Goal: Task Accomplishment & Management: Manage account settings

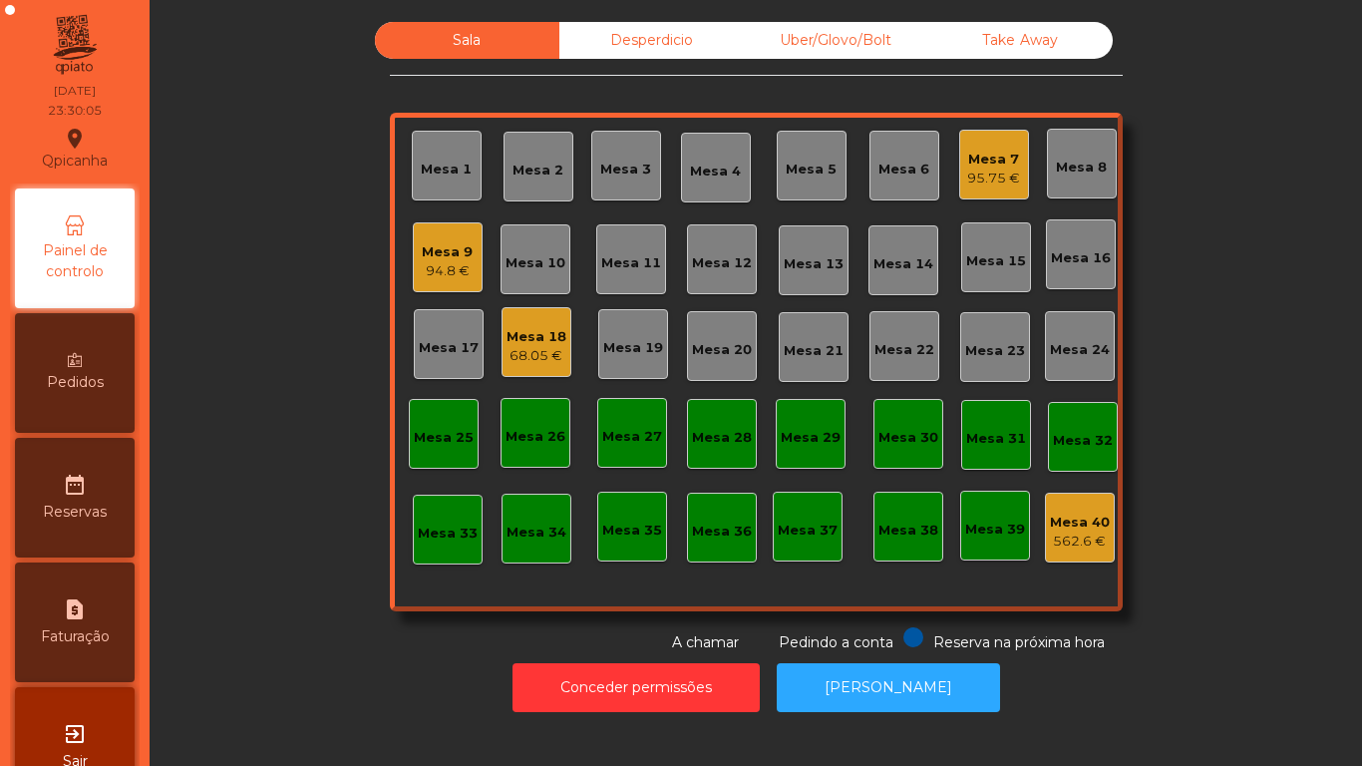
click at [414, 245] on div "Mesa 9 94.8 €" at bounding box center [448, 257] width 70 height 70
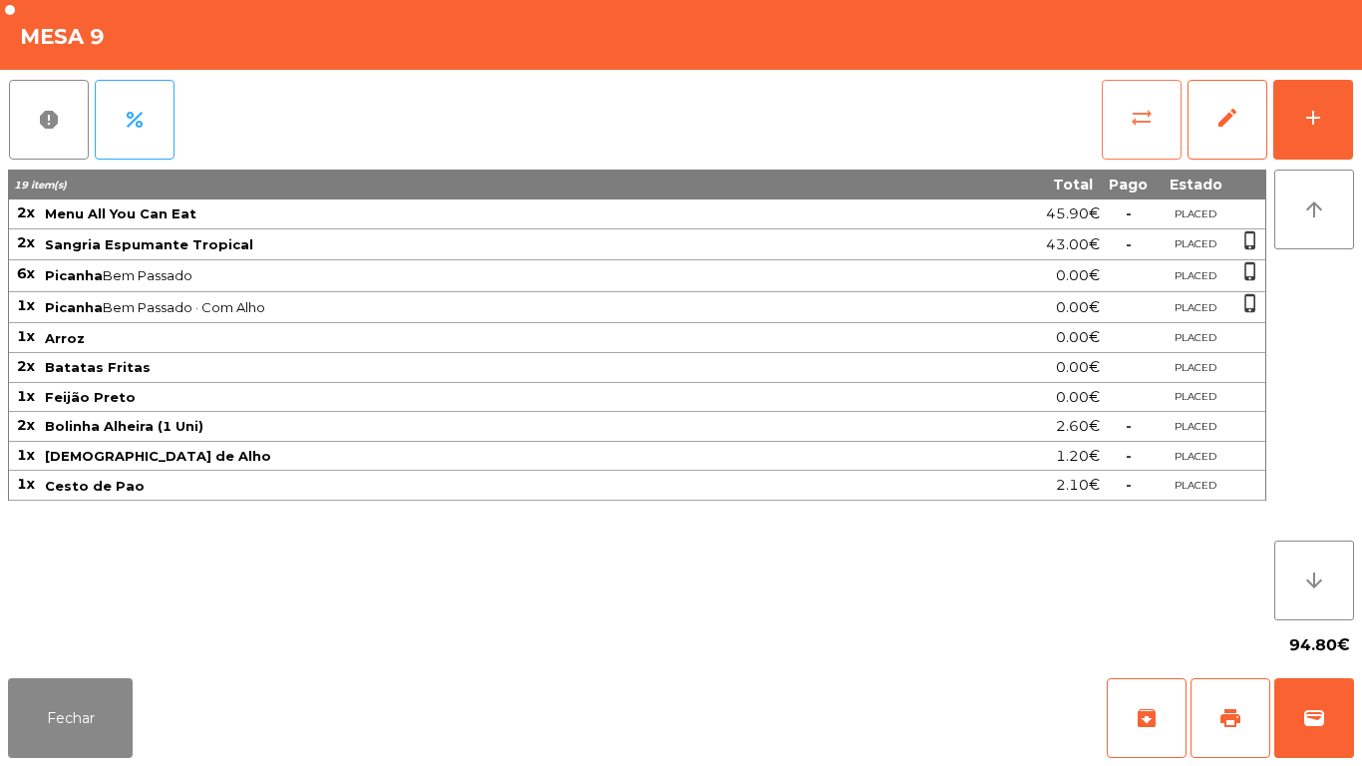
click at [1107, 116] on button "sync_alt" at bounding box center [1141, 120] width 80 height 80
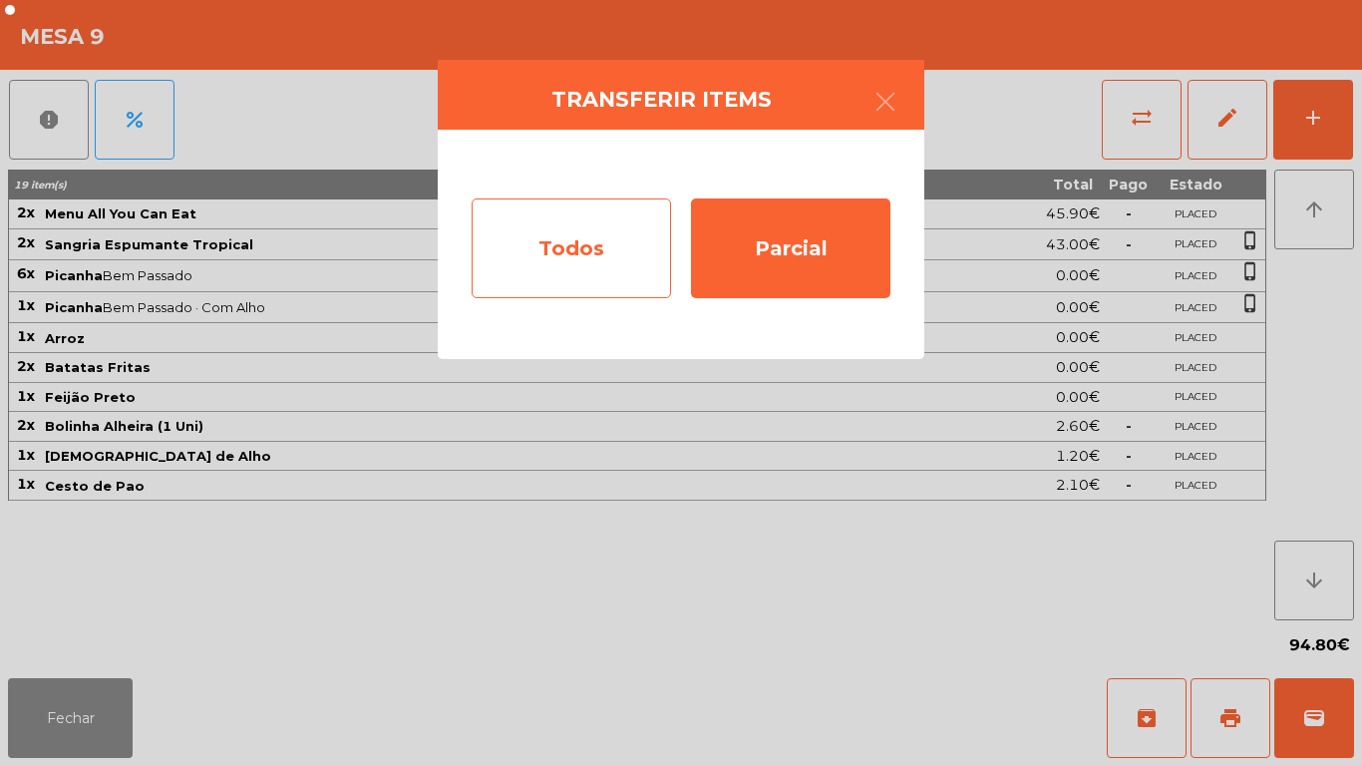
click at [565, 262] on div "Todos" at bounding box center [570, 248] width 199 height 100
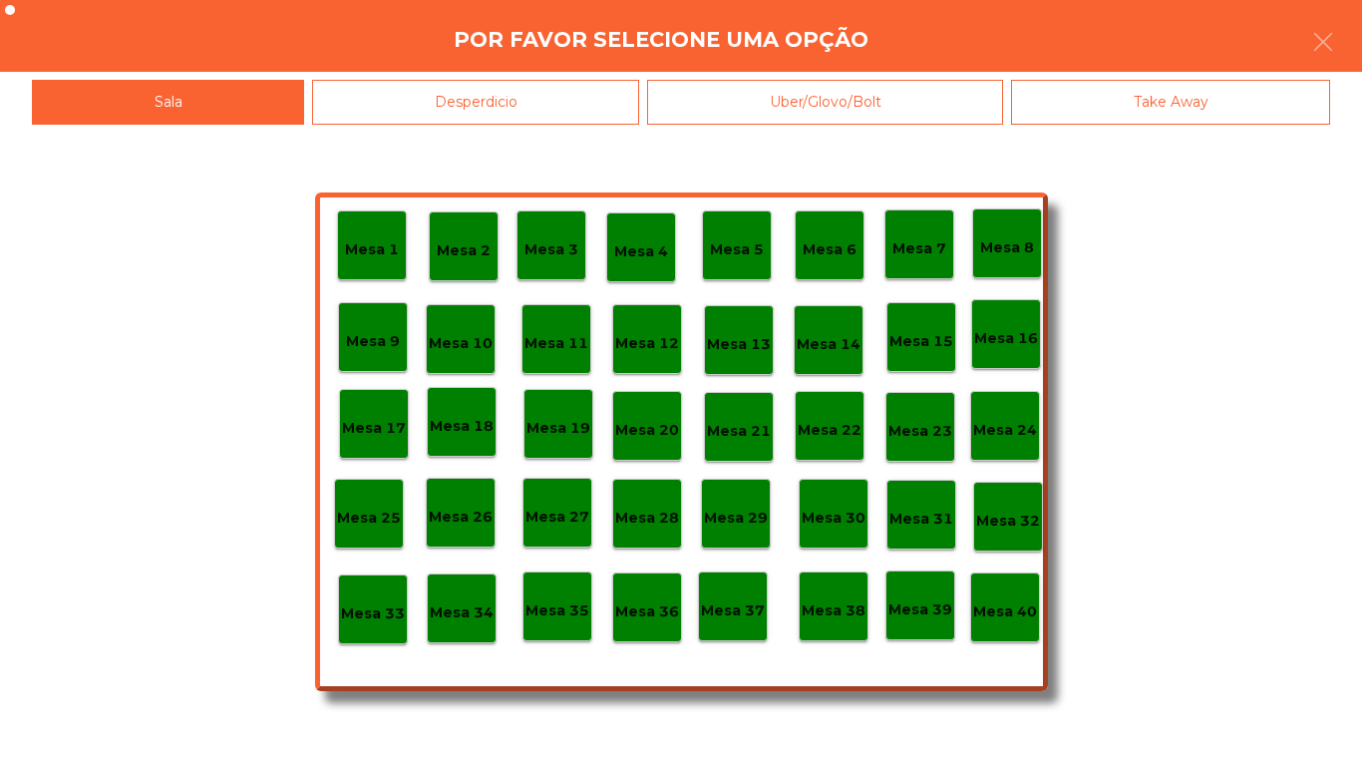
click at [1023, 636] on div "Mesa 40" at bounding box center [1005, 607] width 70 height 70
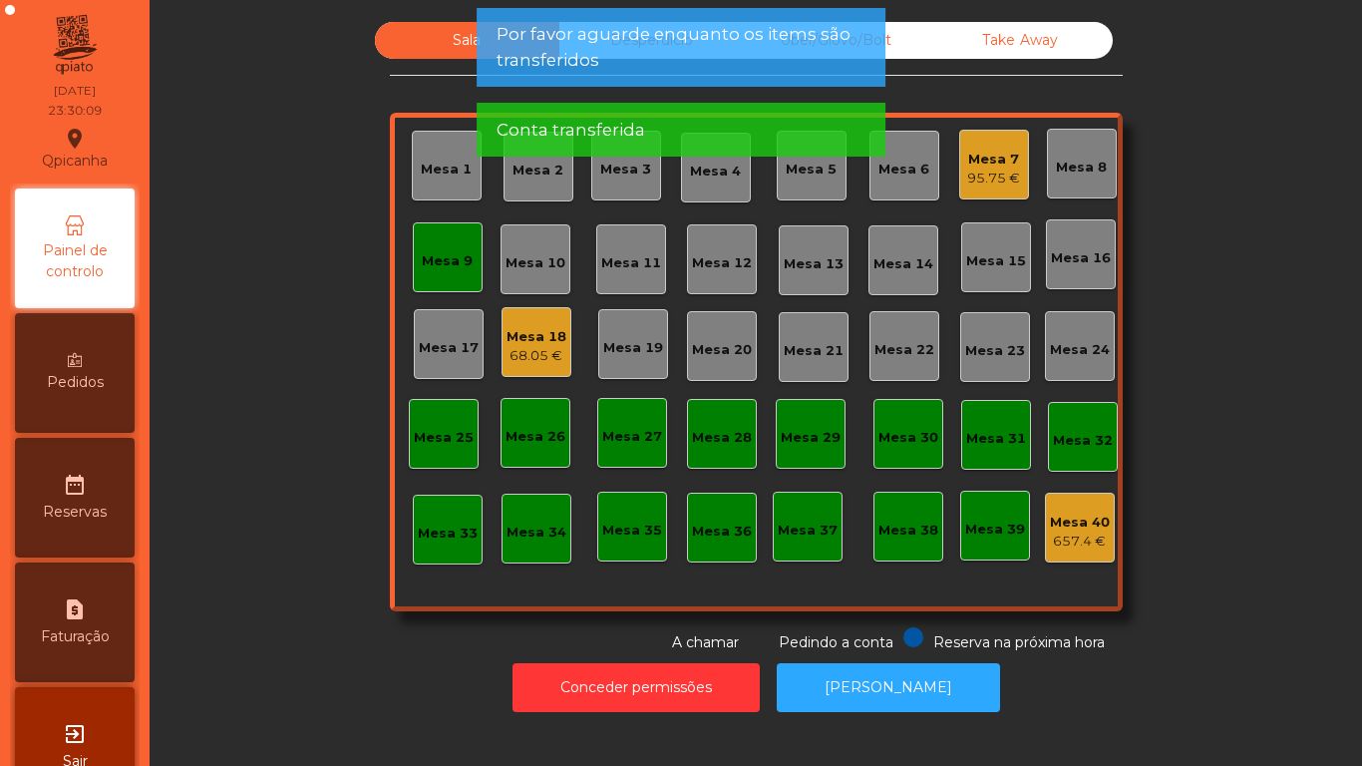
click at [461, 260] on div "Mesa 9" at bounding box center [447, 261] width 51 height 20
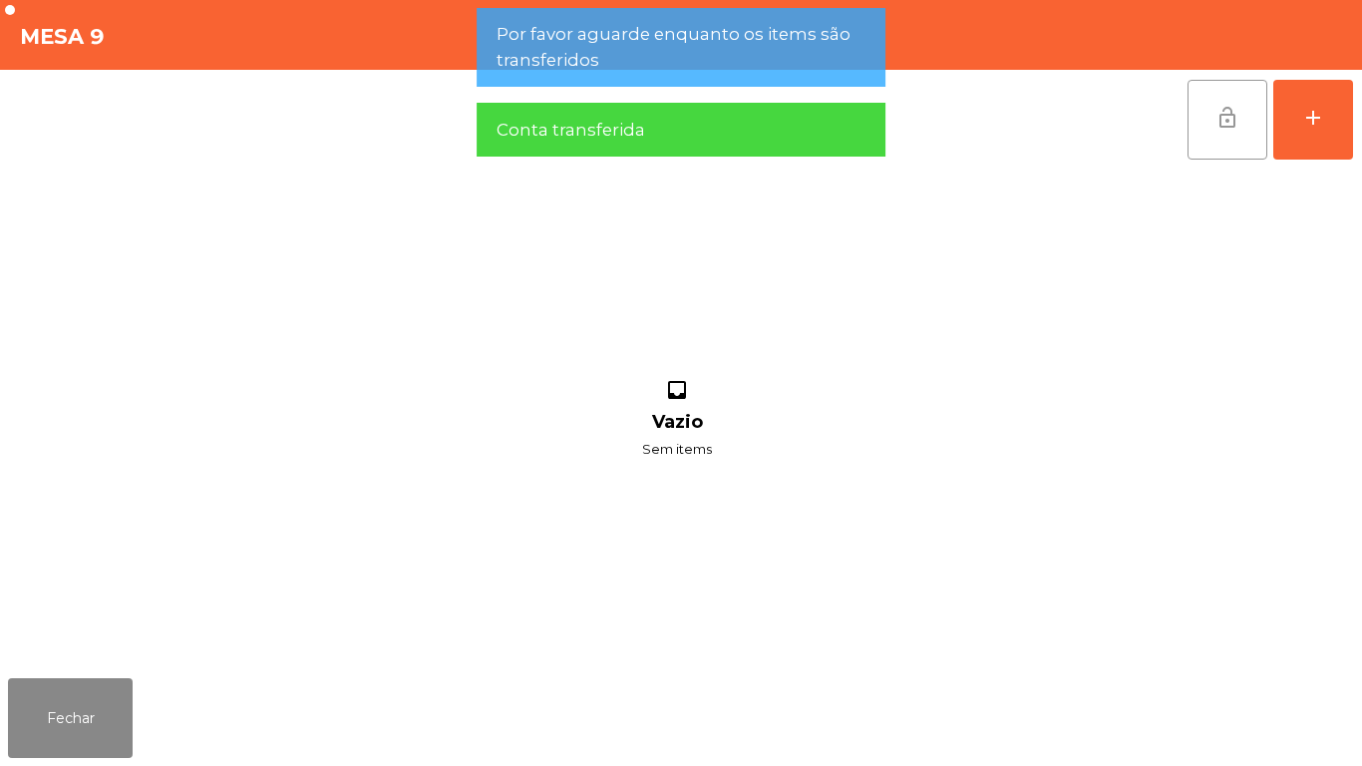
click at [1210, 128] on button "lock_open" at bounding box center [1227, 120] width 80 height 80
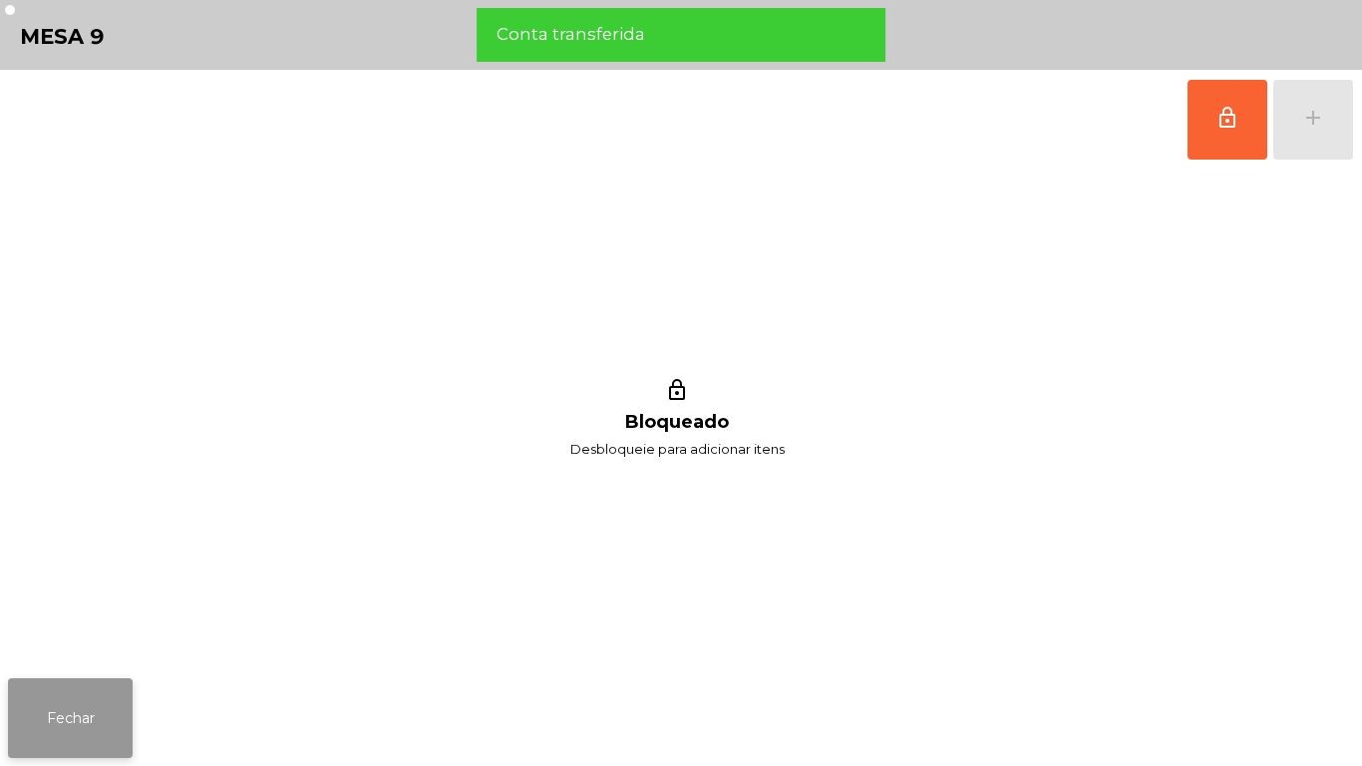
click at [92, 705] on button "Fechar" at bounding box center [70, 718] width 125 height 80
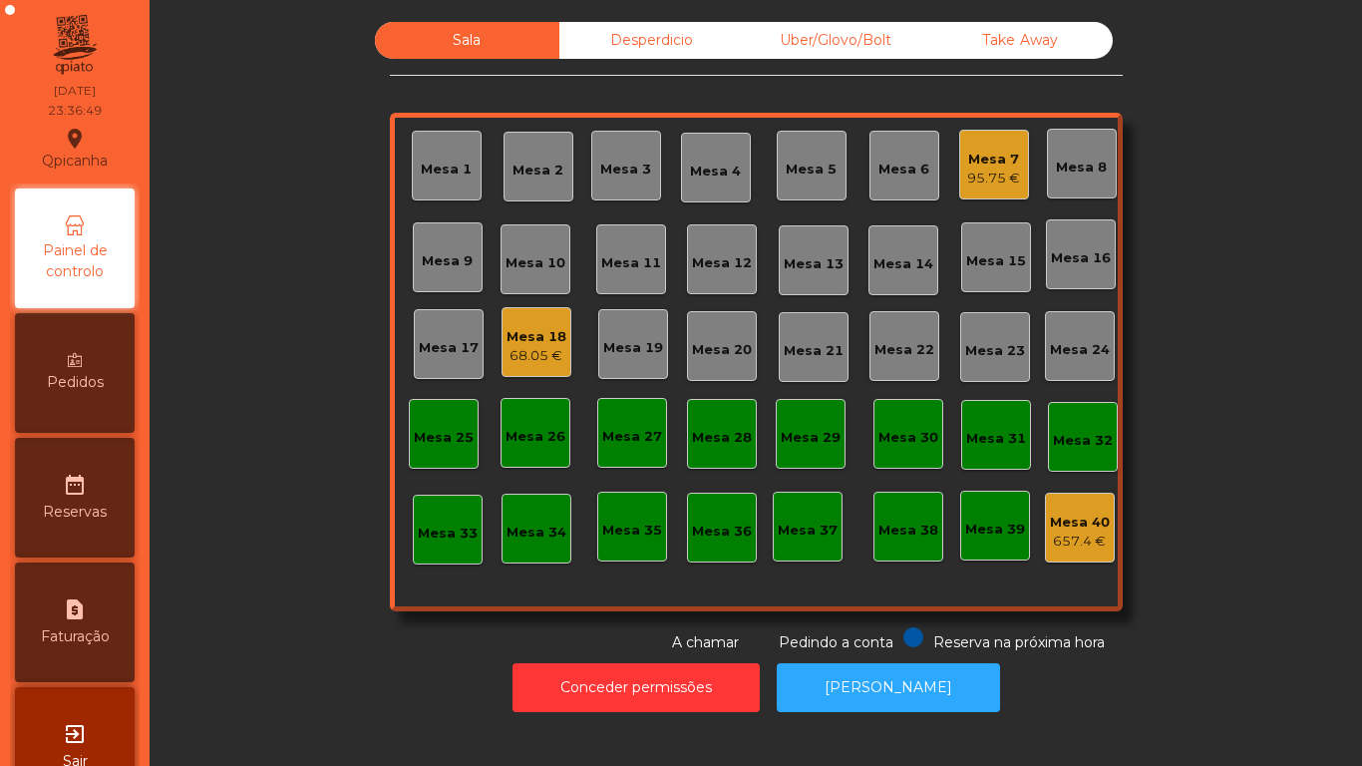
click at [518, 334] on div "Mesa 18" at bounding box center [536, 337] width 60 height 20
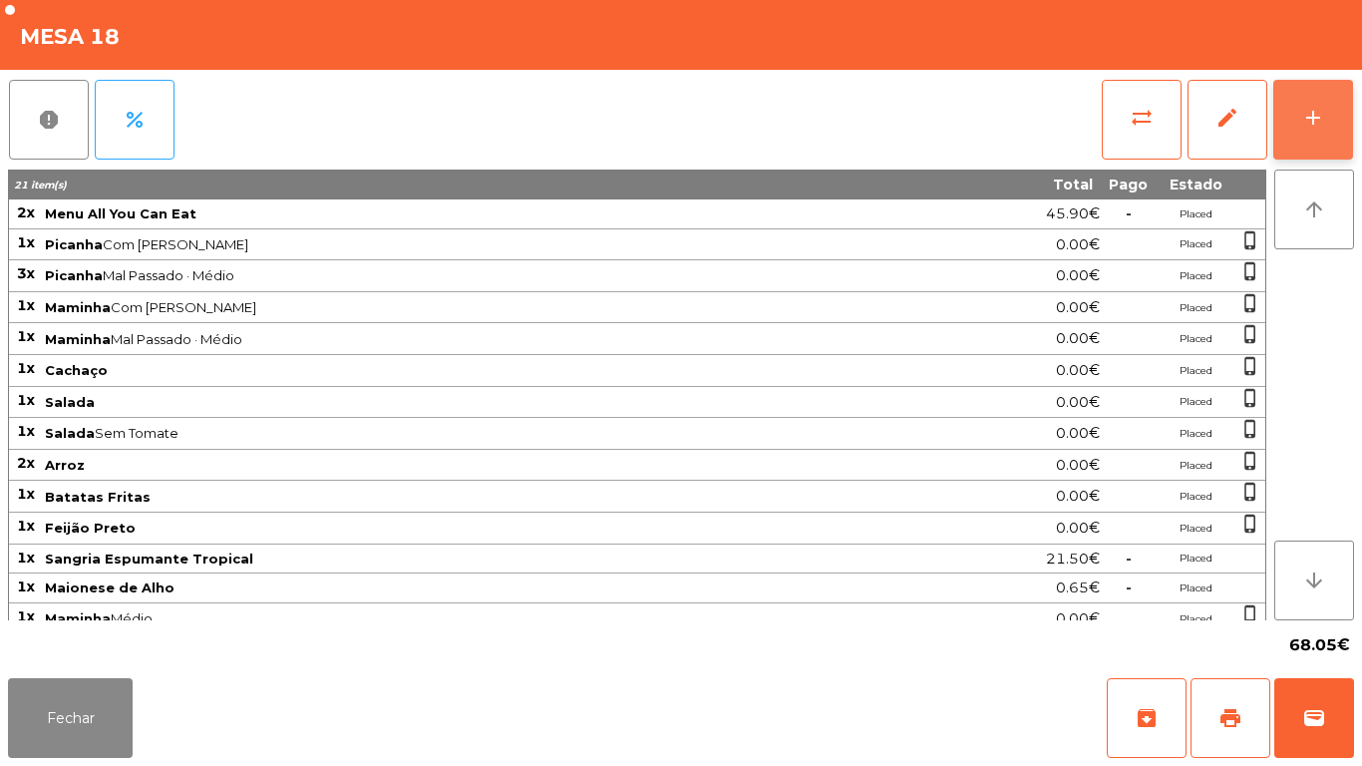
click at [1300, 133] on button "add" at bounding box center [1313, 120] width 80 height 80
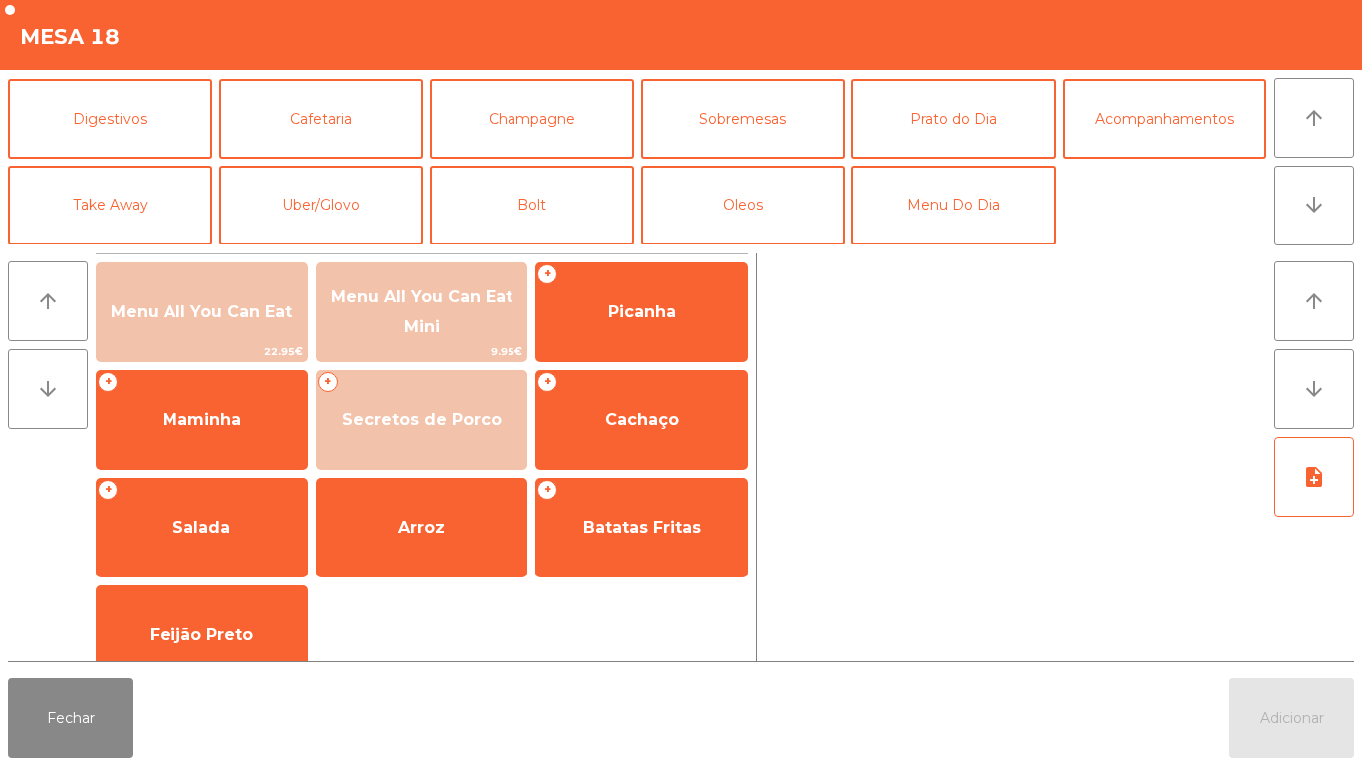
scroll to position [172, 0]
click at [372, 109] on button "Cafetaria" at bounding box center [321, 119] width 204 height 80
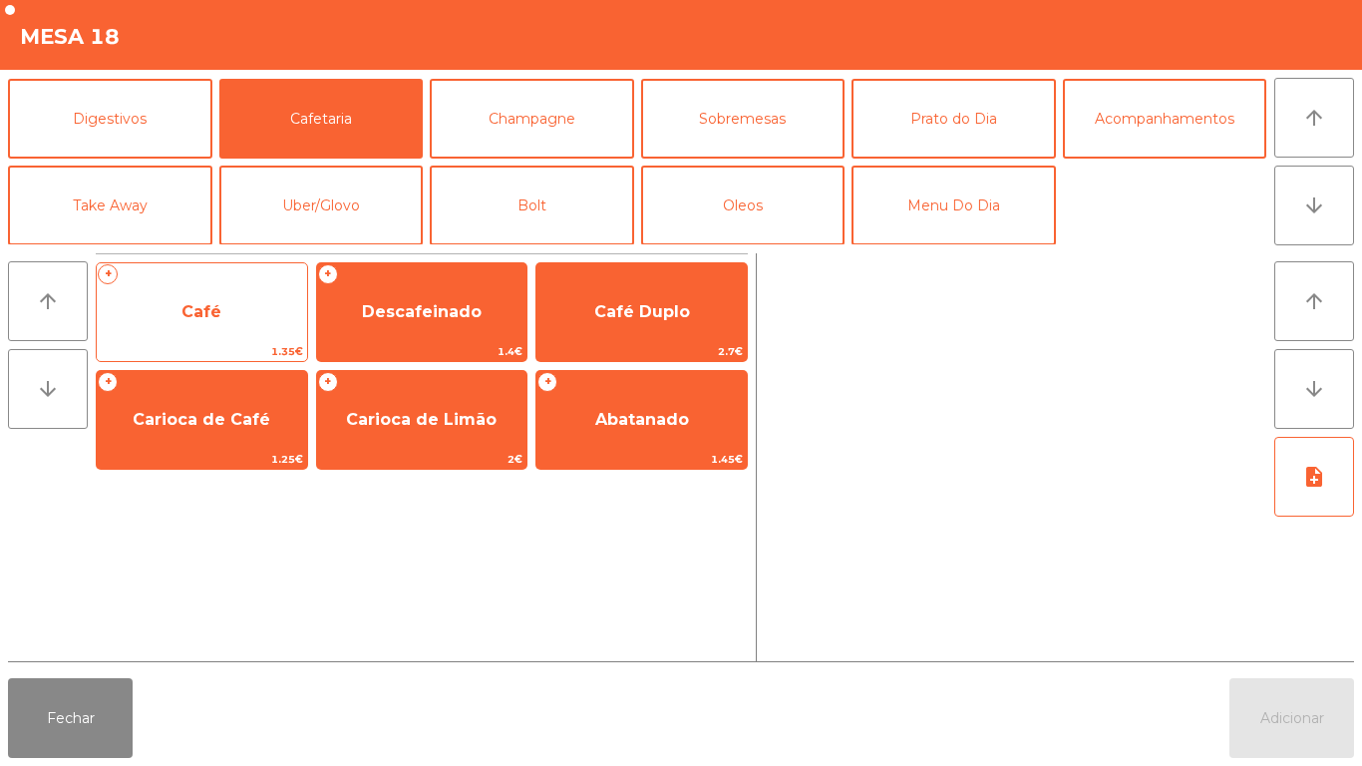
click at [236, 319] on span "Café" at bounding box center [202, 312] width 210 height 54
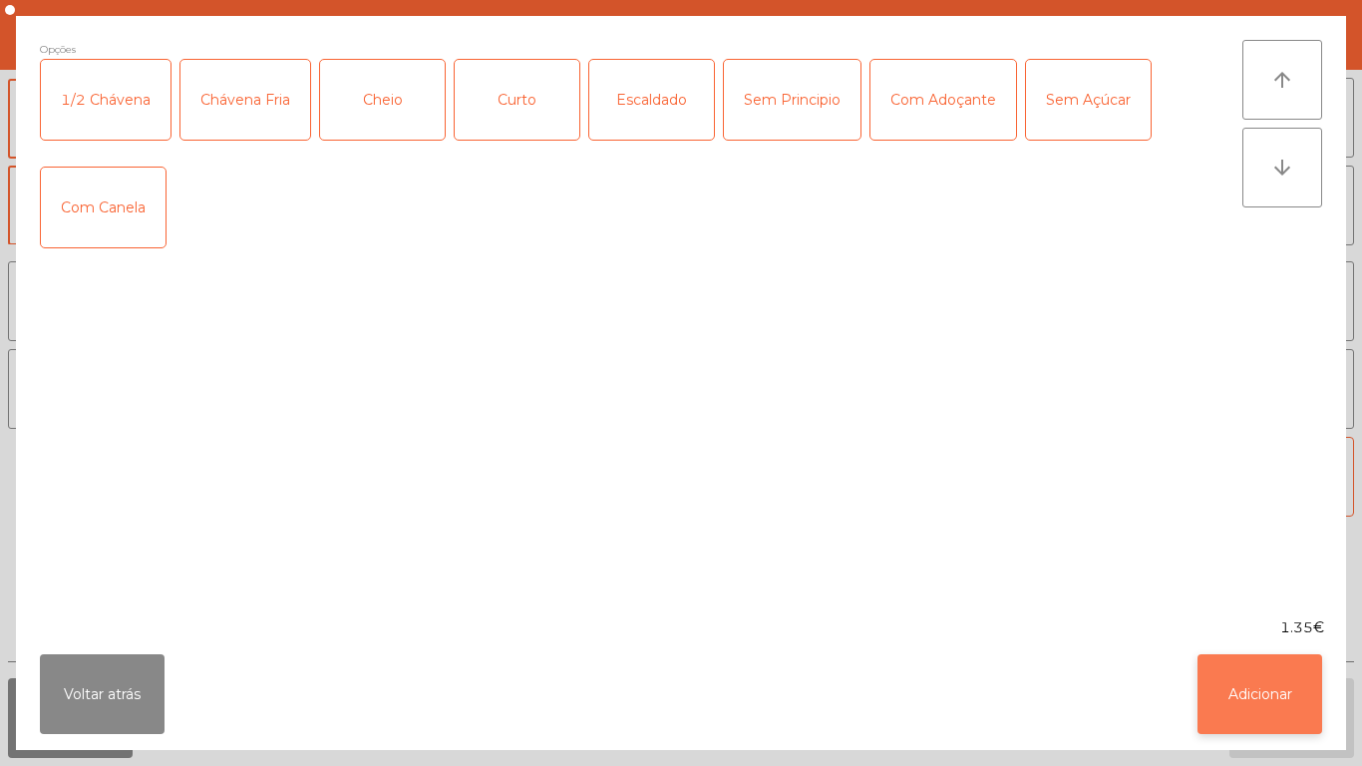
click at [1254, 714] on button "Adicionar" at bounding box center [1259, 694] width 125 height 80
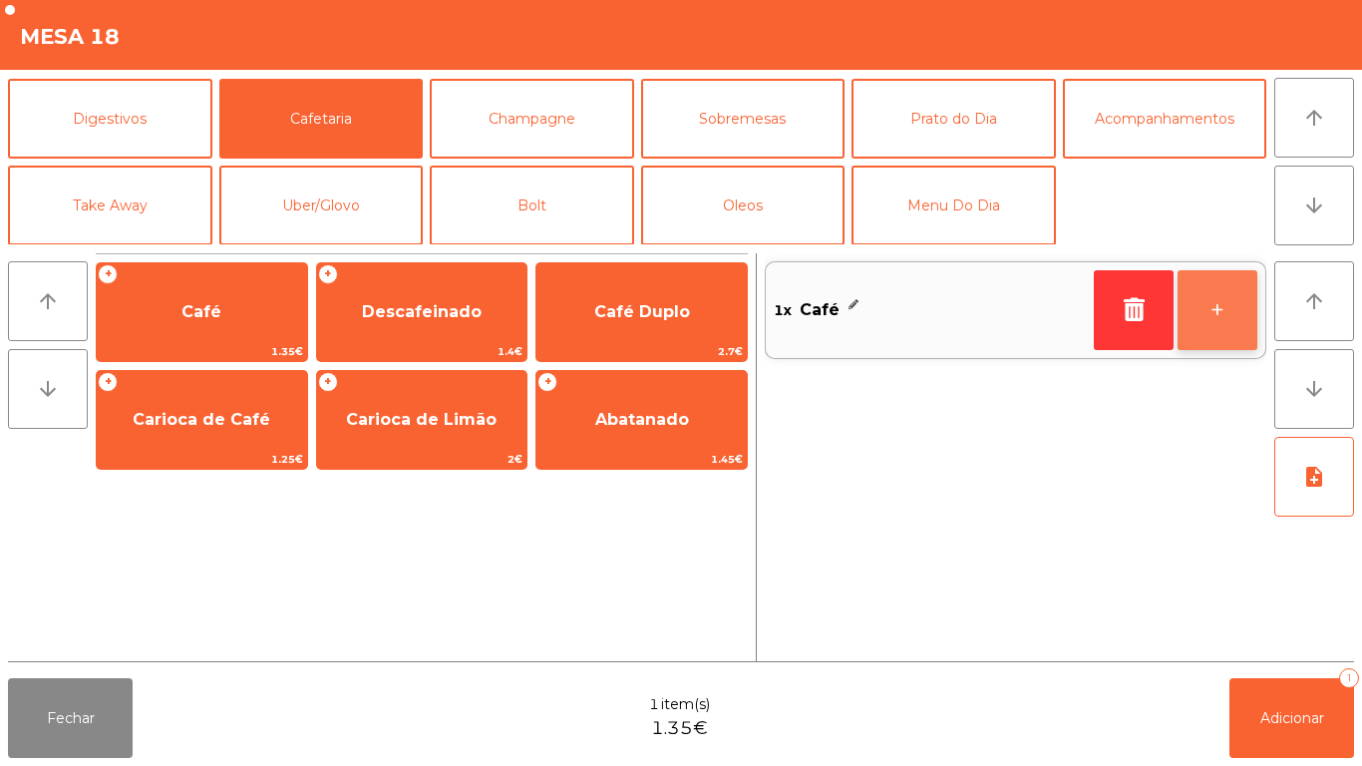
click at [1218, 322] on button "+" at bounding box center [1217, 310] width 80 height 80
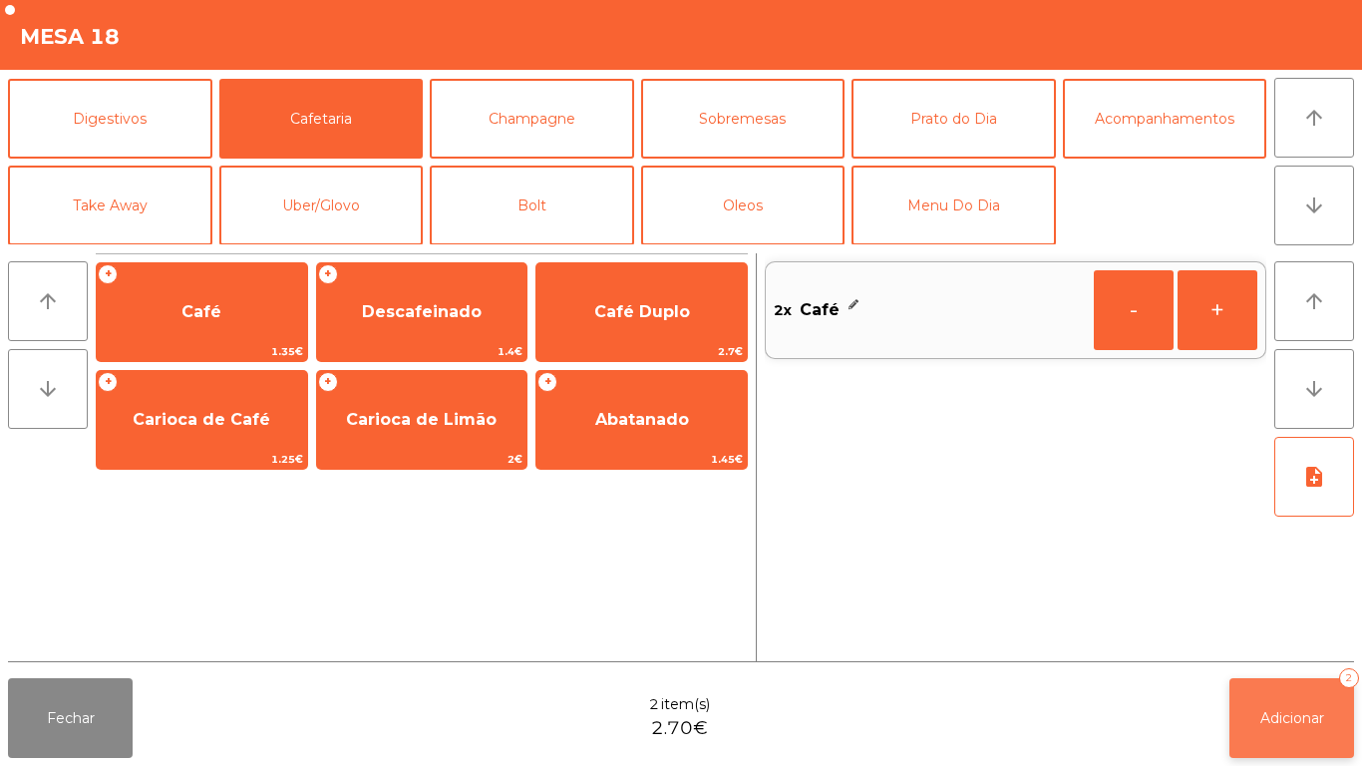
click at [1268, 716] on span "Adicionar" at bounding box center [1292, 718] width 64 height 18
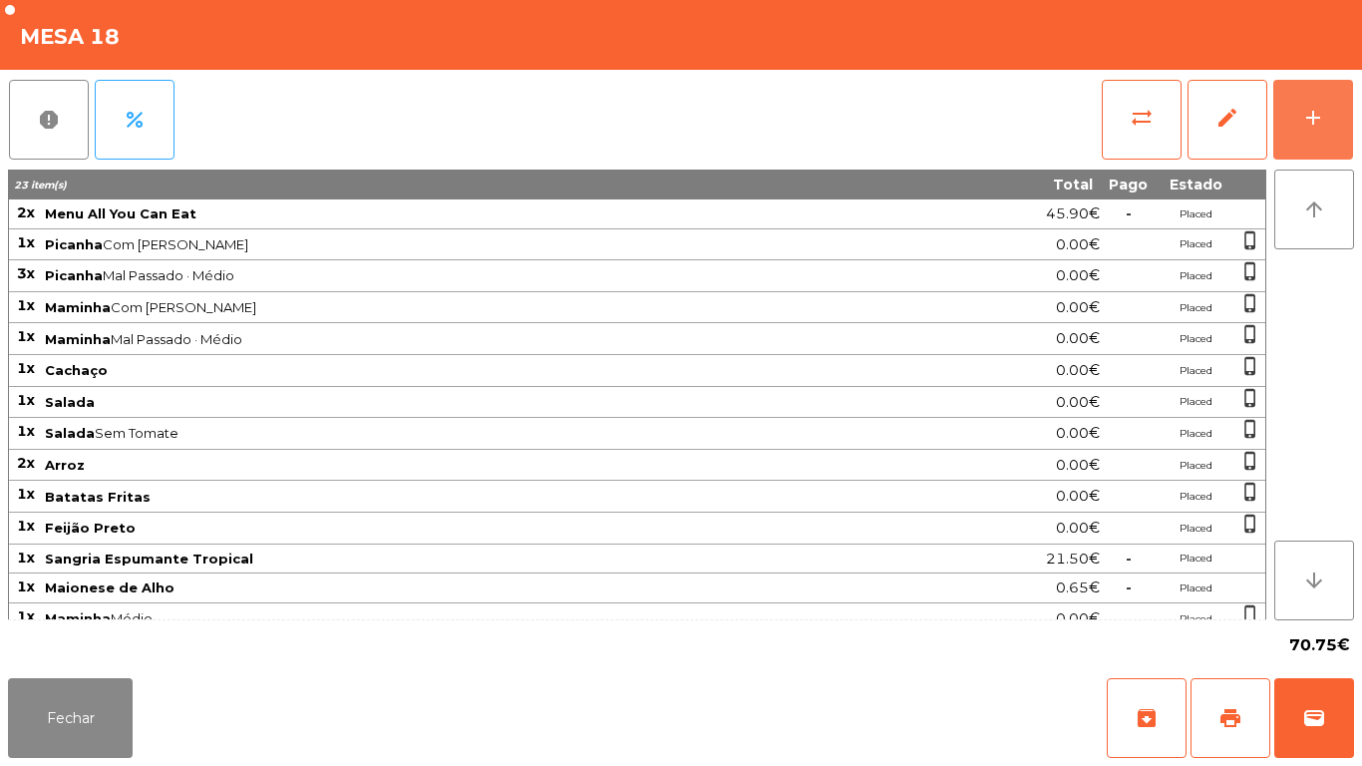
scroll to position [77, 0]
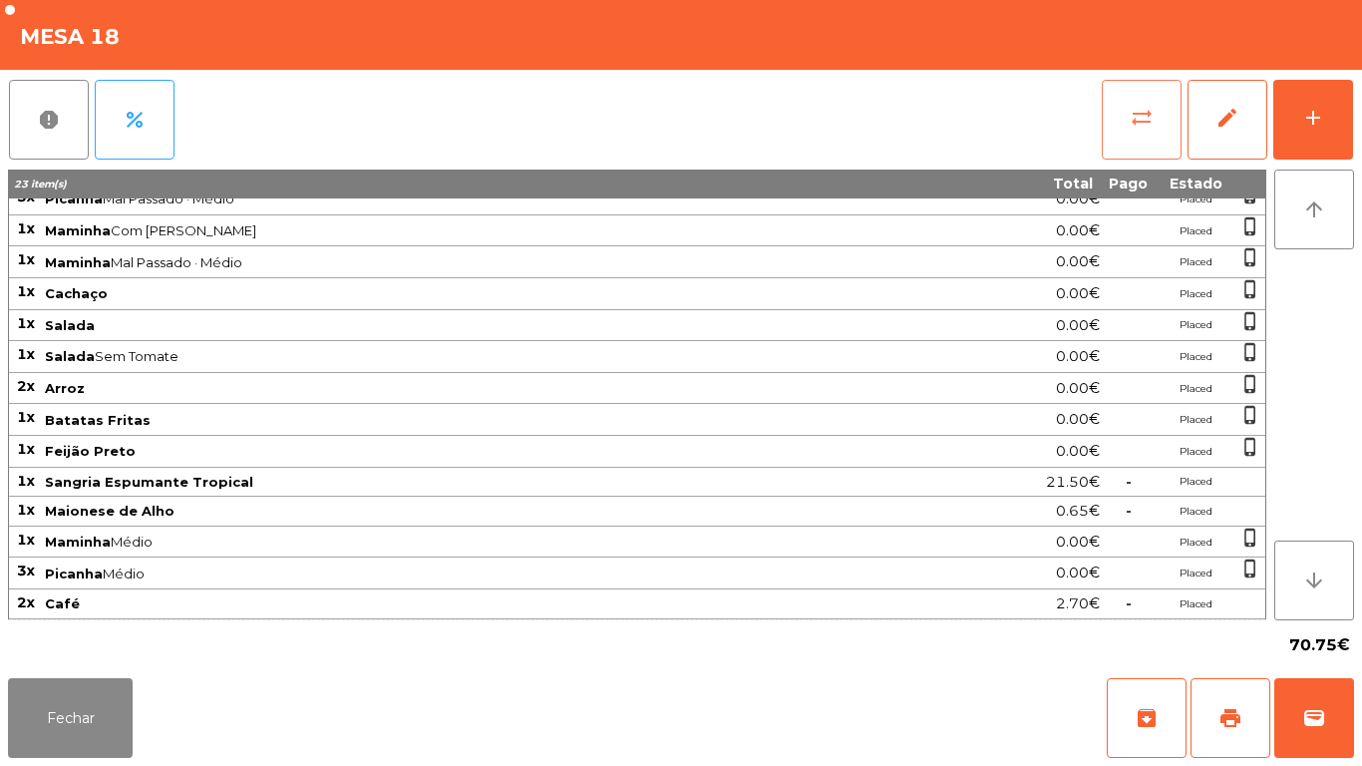
click at [1135, 124] on span "sync_alt" at bounding box center [1141, 118] width 24 height 24
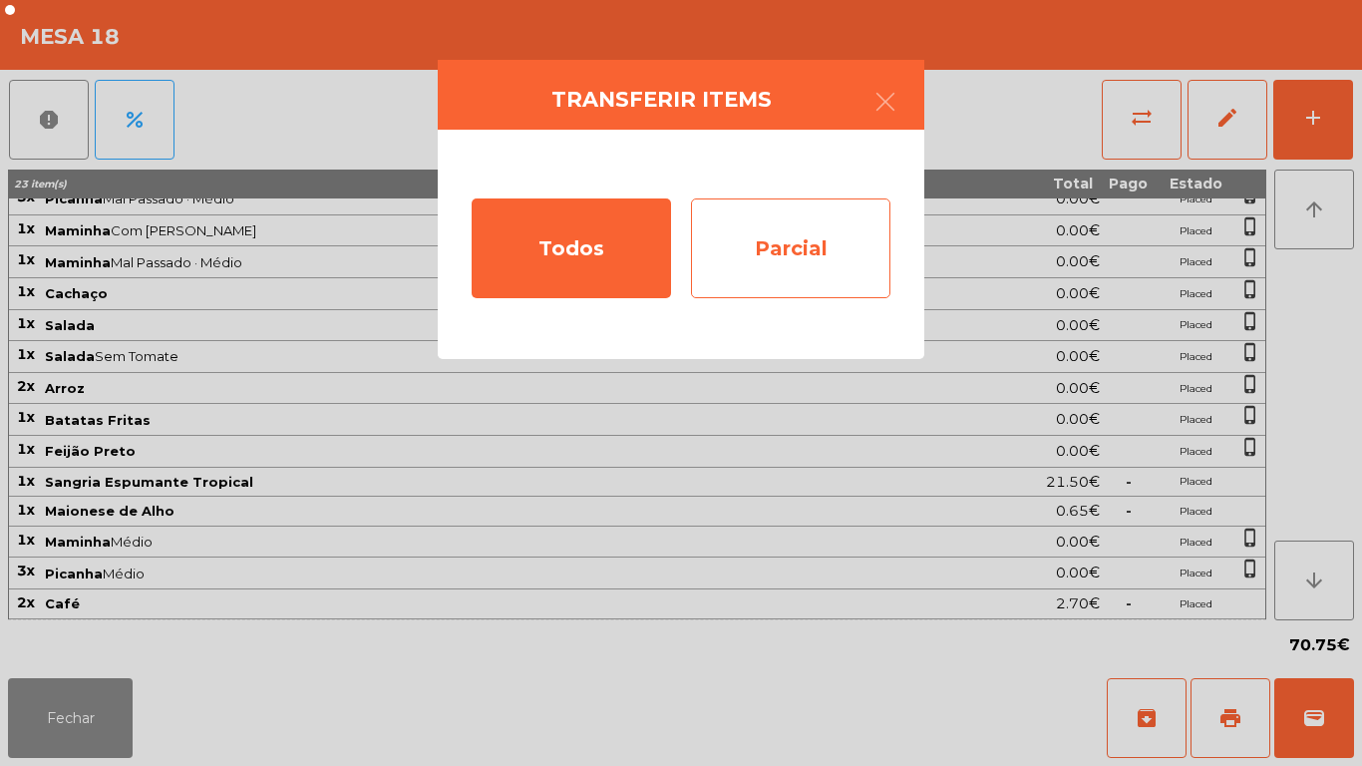
click at [866, 250] on div "Parcial" at bounding box center [790, 248] width 199 height 100
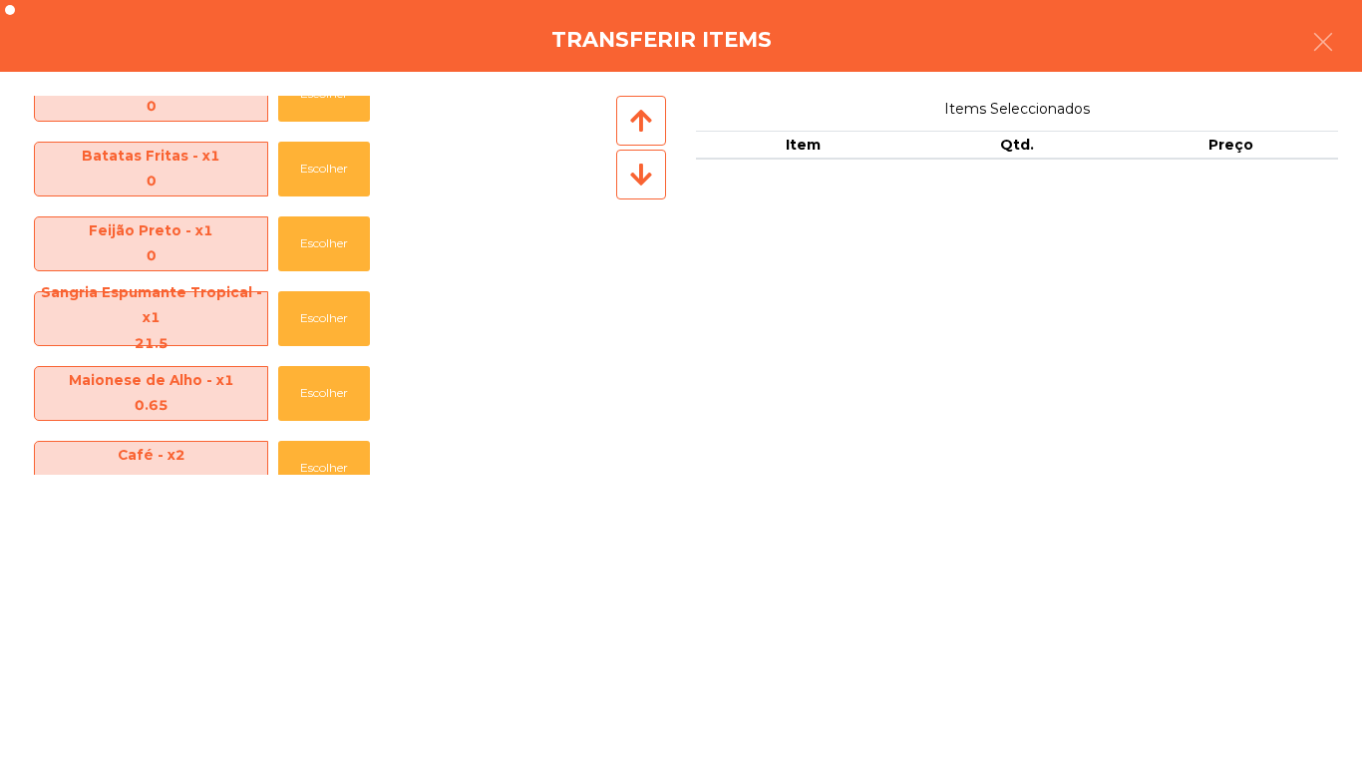
scroll to position [444, 0]
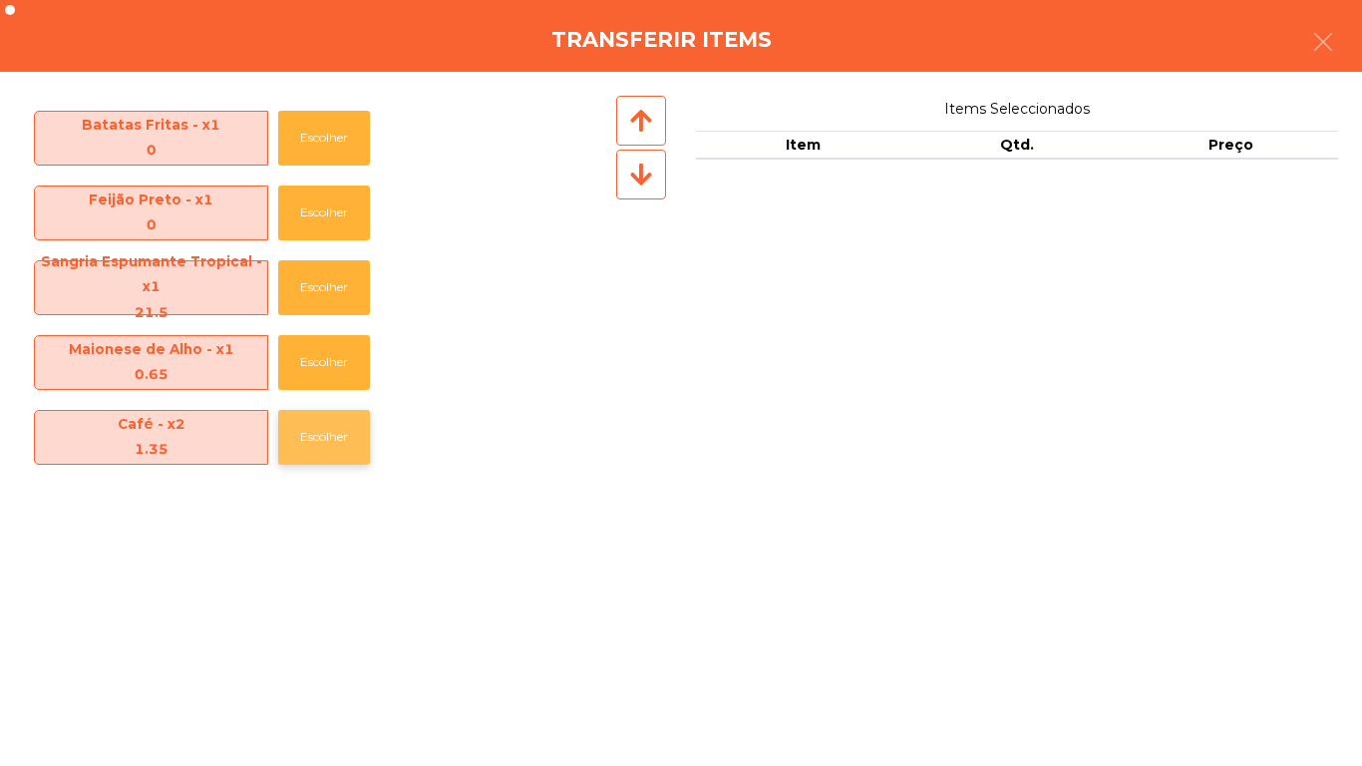
click at [361, 444] on button "Escolher" at bounding box center [324, 437] width 92 height 55
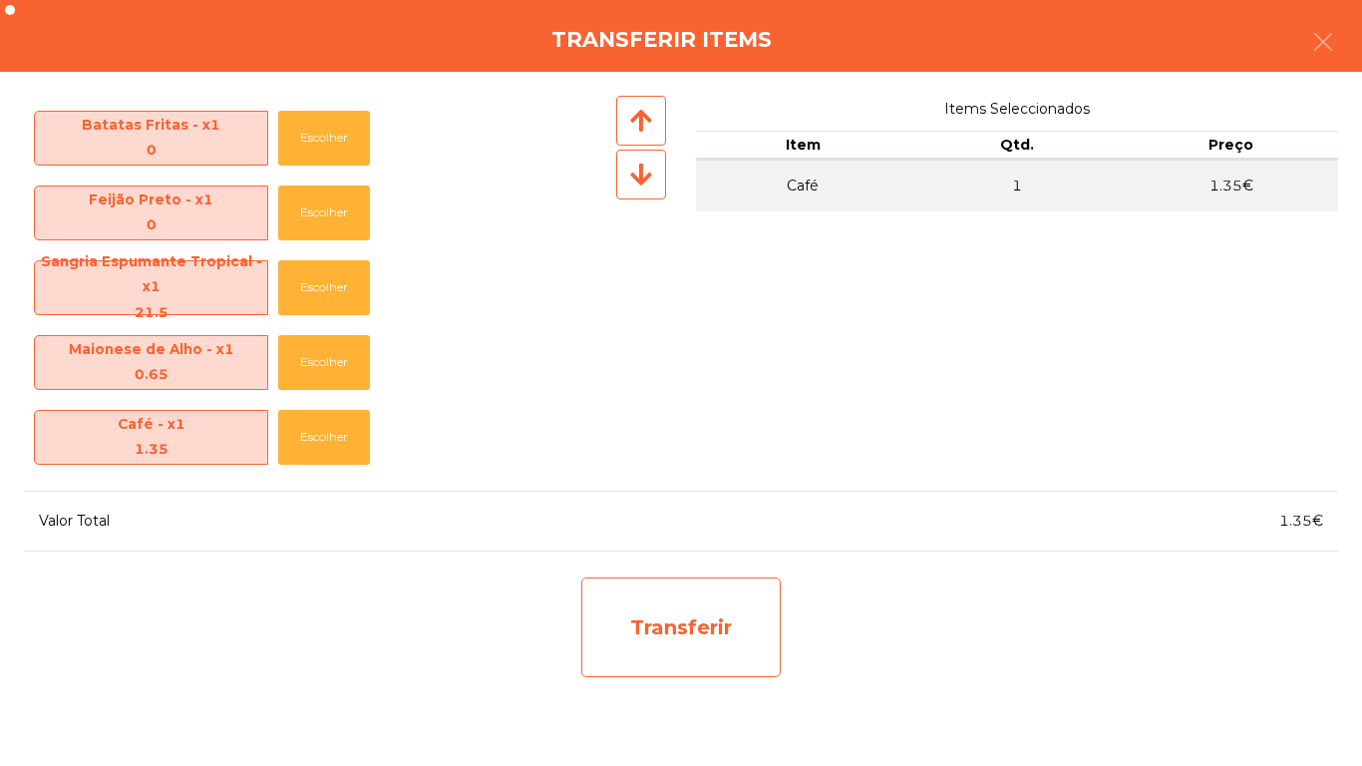
click at [715, 610] on div "Transferir" at bounding box center [680, 627] width 199 height 100
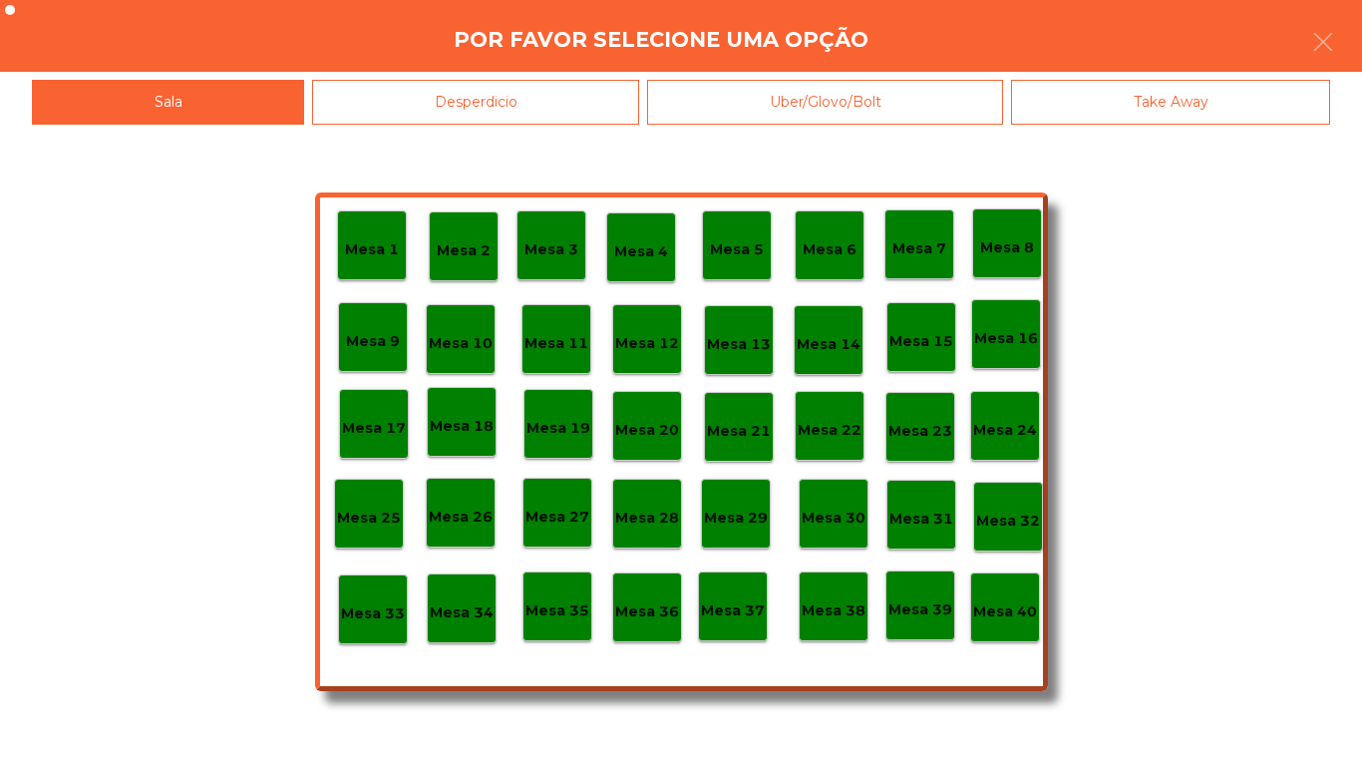
click at [564, 95] on div "Desperdicio" at bounding box center [475, 102] width 327 height 45
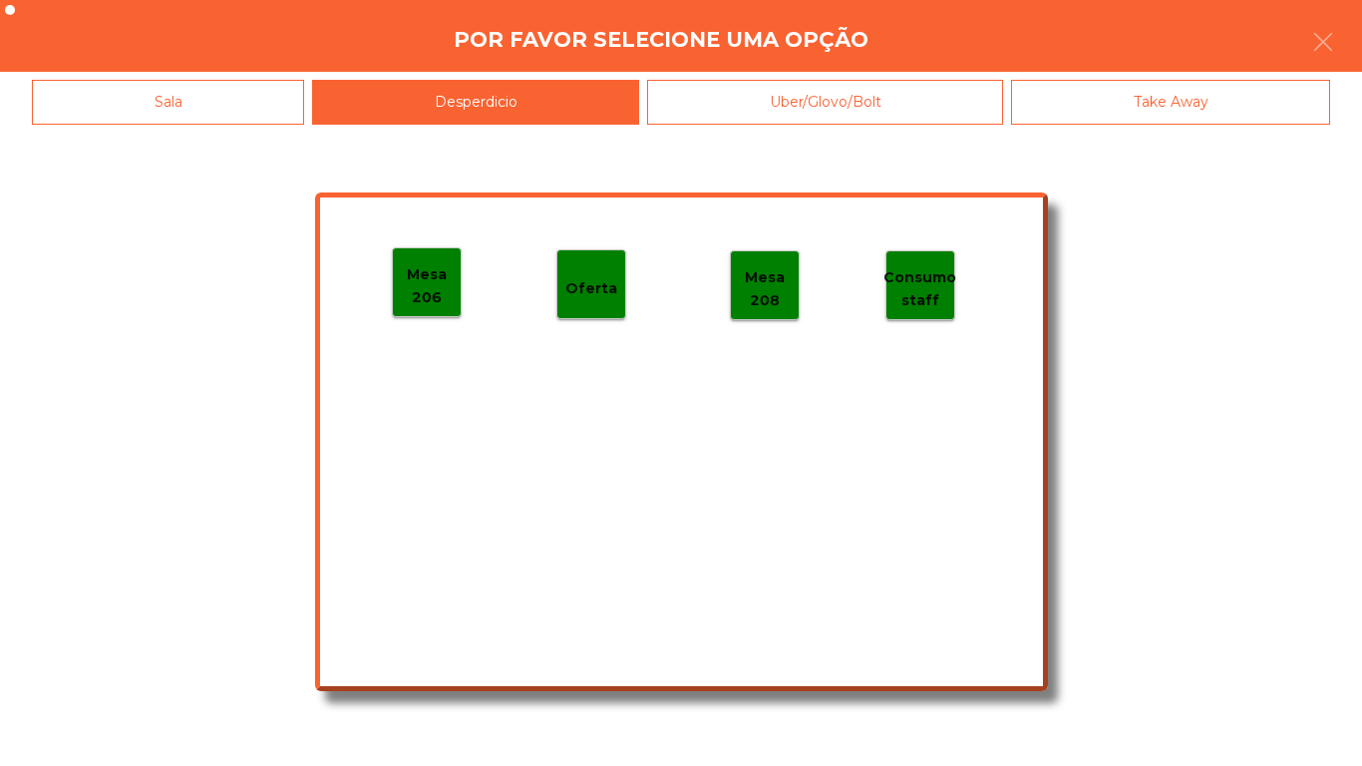
click at [428, 288] on p "Mesa 206" at bounding box center [427, 285] width 68 height 45
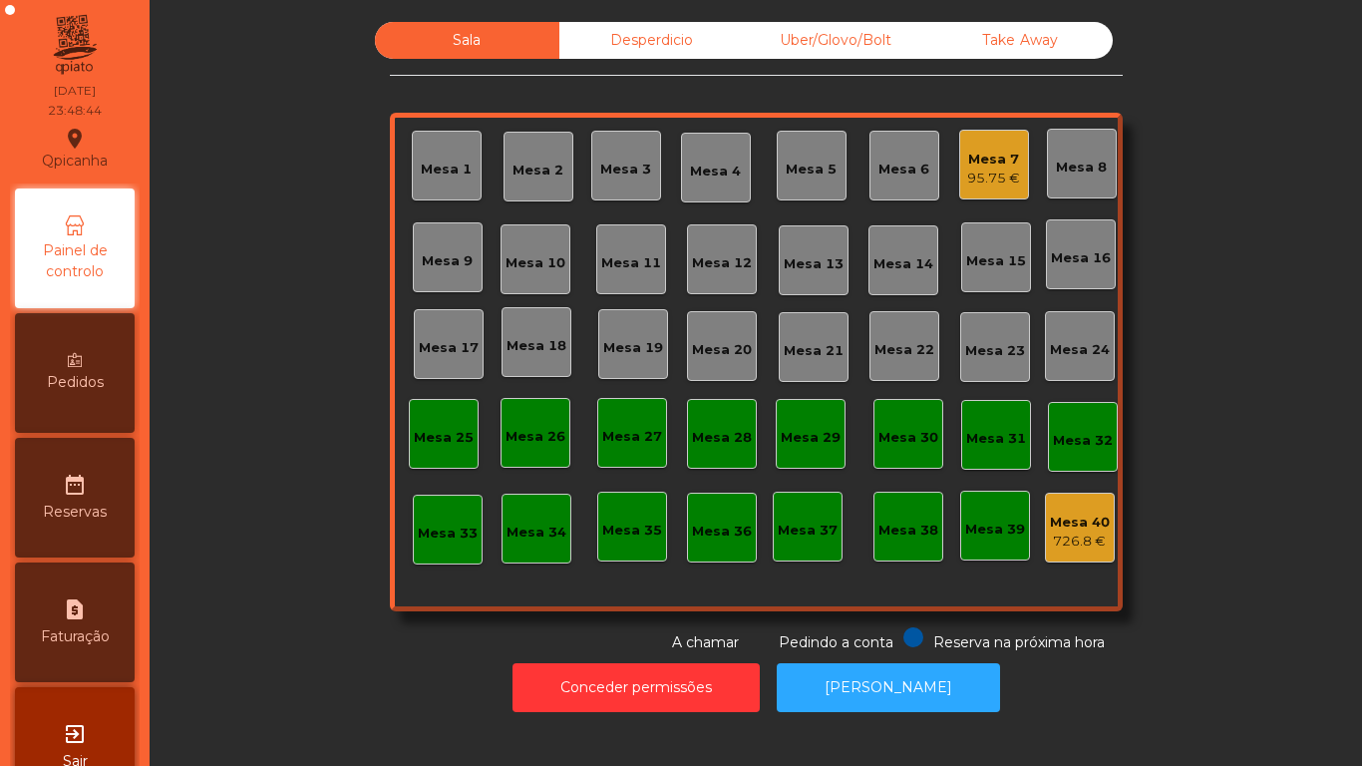
click at [990, 168] on div "95.75 €" at bounding box center [993, 178] width 53 height 20
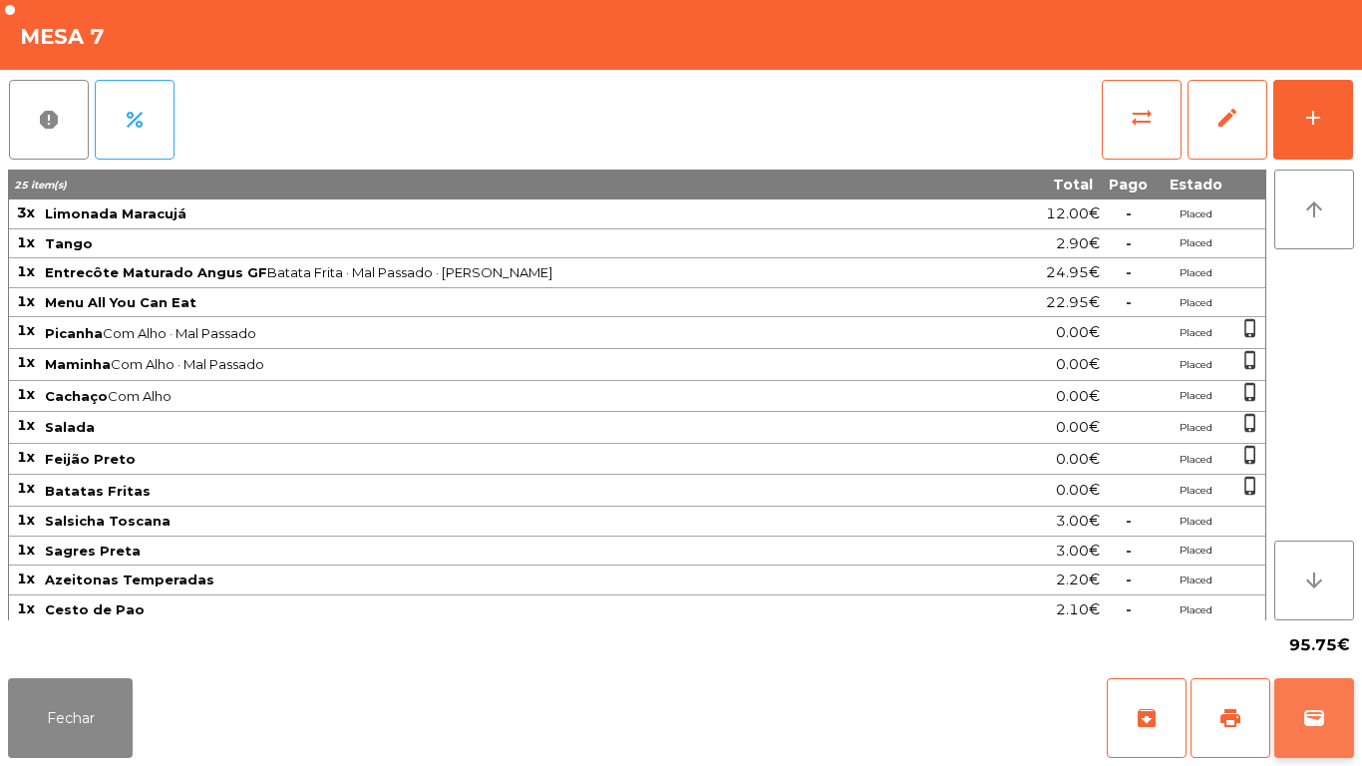
click at [1324, 686] on button "wallet" at bounding box center [1314, 718] width 80 height 80
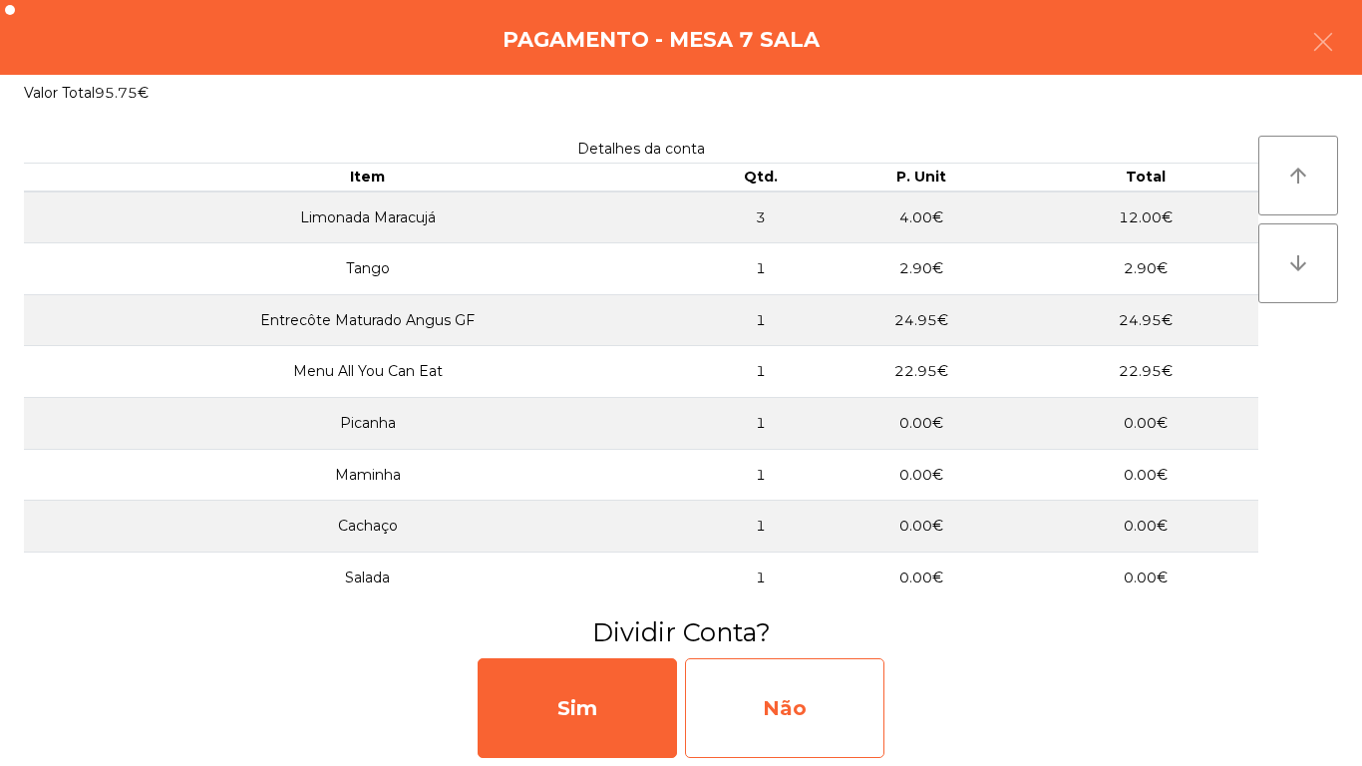
click at [848, 689] on div "Não" at bounding box center [784, 708] width 199 height 100
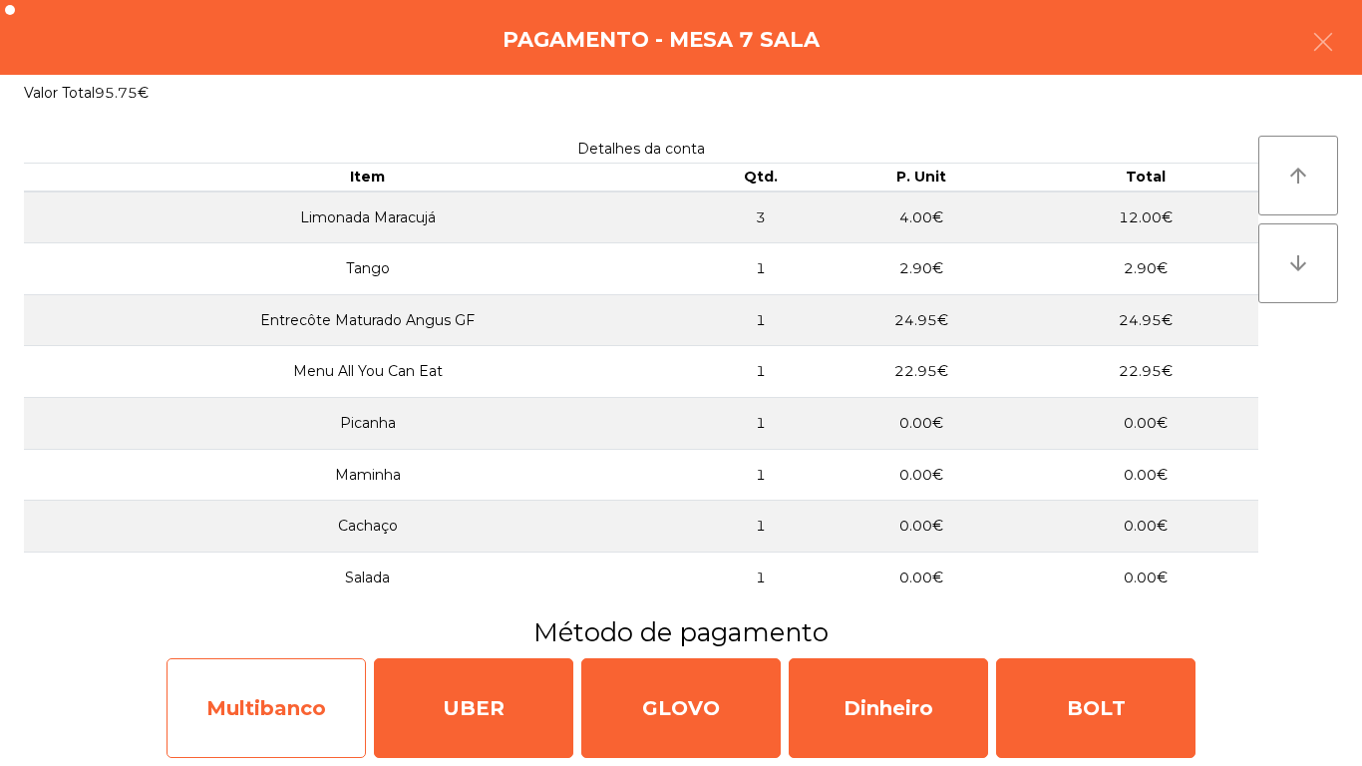
click at [331, 716] on div "Multibanco" at bounding box center [265, 708] width 199 height 100
select select "**"
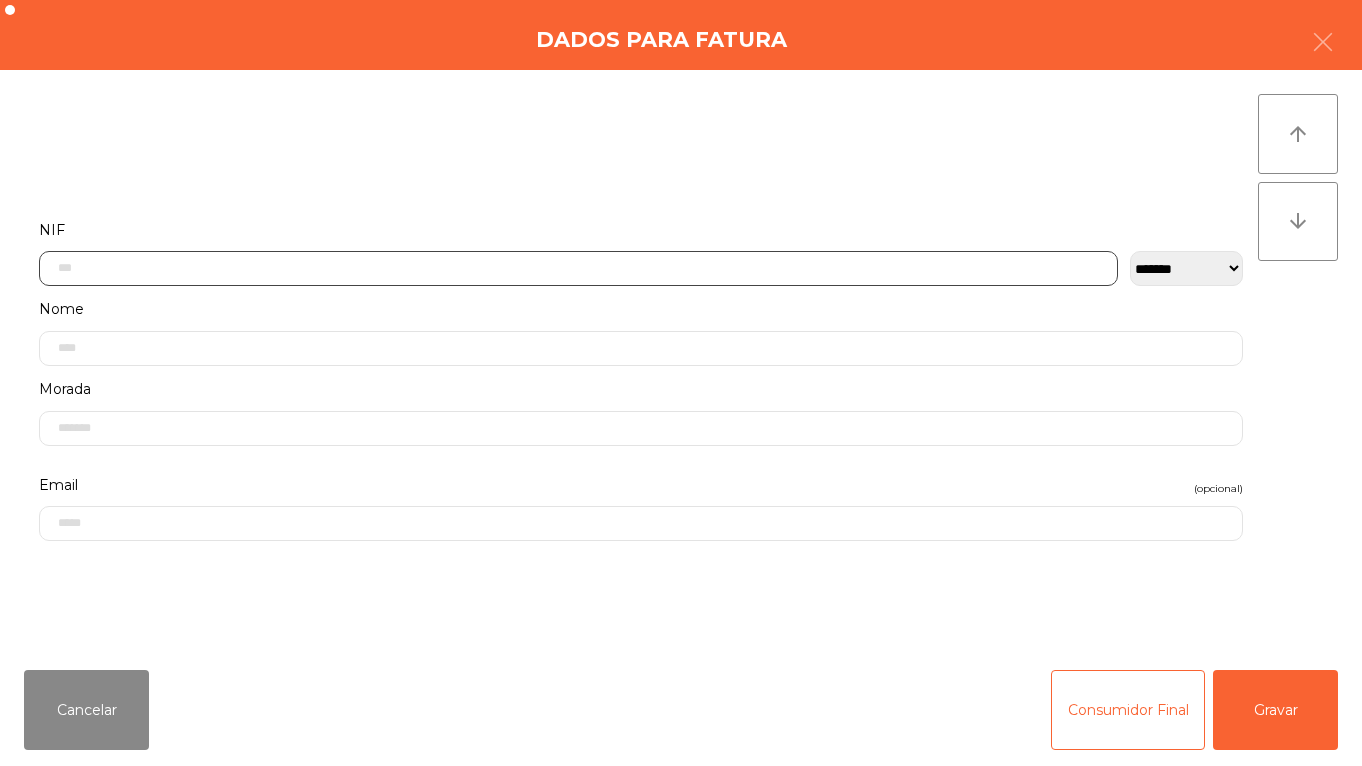
click at [589, 269] on input "text" at bounding box center [578, 268] width 1079 height 35
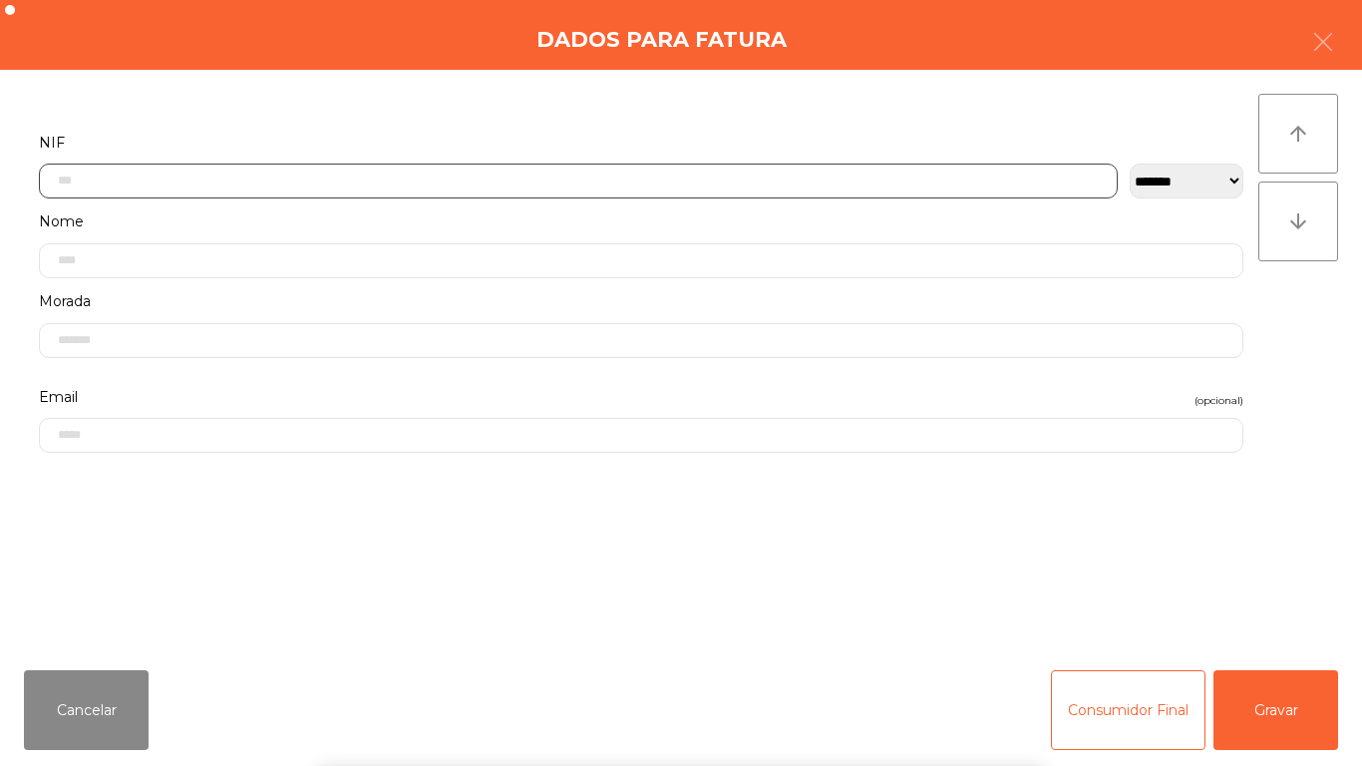
scroll to position [122, 0]
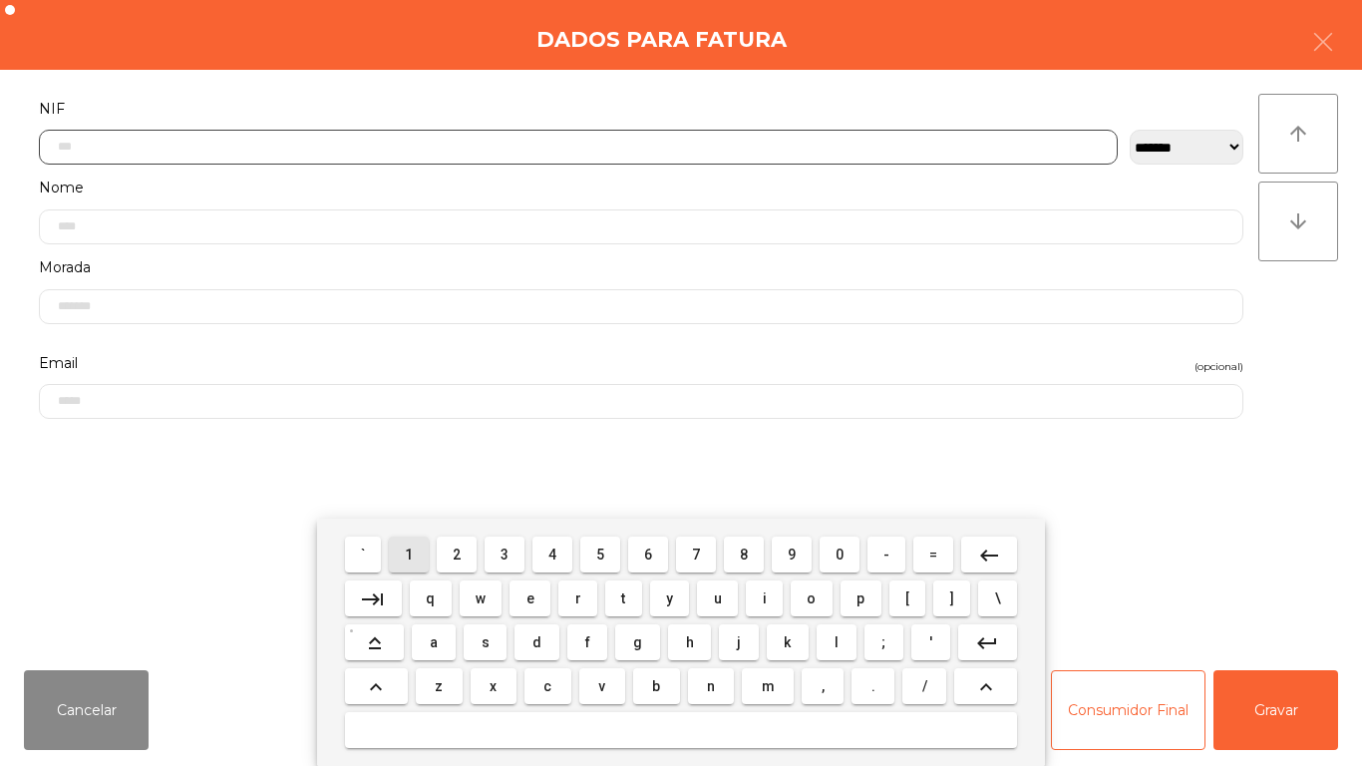
click at [426, 548] on button "1" at bounding box center [409, 554] width 40 height 36
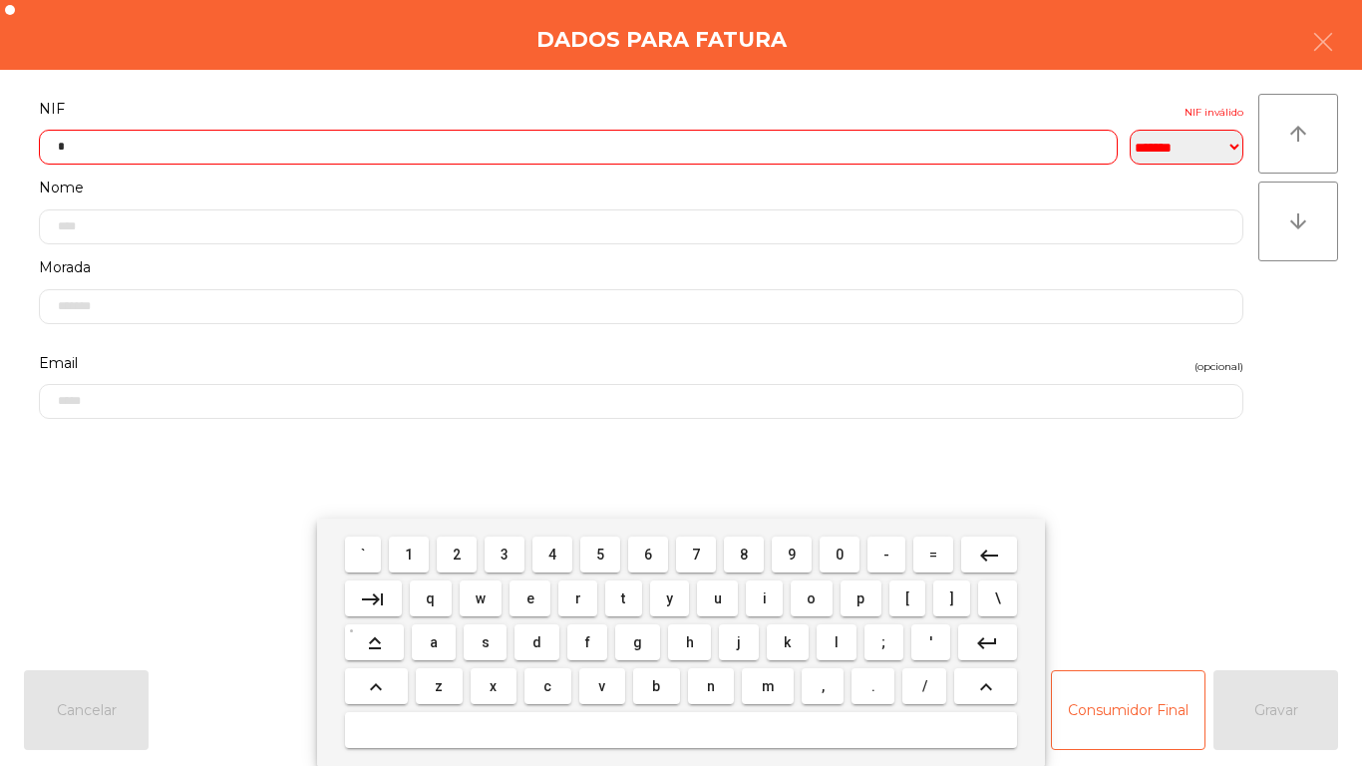
click at [661, 549] on button "6" at bounding box center [648, 554] width 40 height 36
click at [420, 538] on button "1" at bounding box center [409, 554] width 40 height 36
click at [601, 553] on span "5" at bounding box center [600, 554] width 8 height 16
click at [854, 547] on button "0" at bounding box center [839, 554] width 40 height 36
click at [559, 531] on div "` 1 2 3 4 5 6 7 8 9 0 - = keyboard_backspace keyboard_tab q w e r t y u i o p […" at bounding box center [681, 641] width 728 height 247
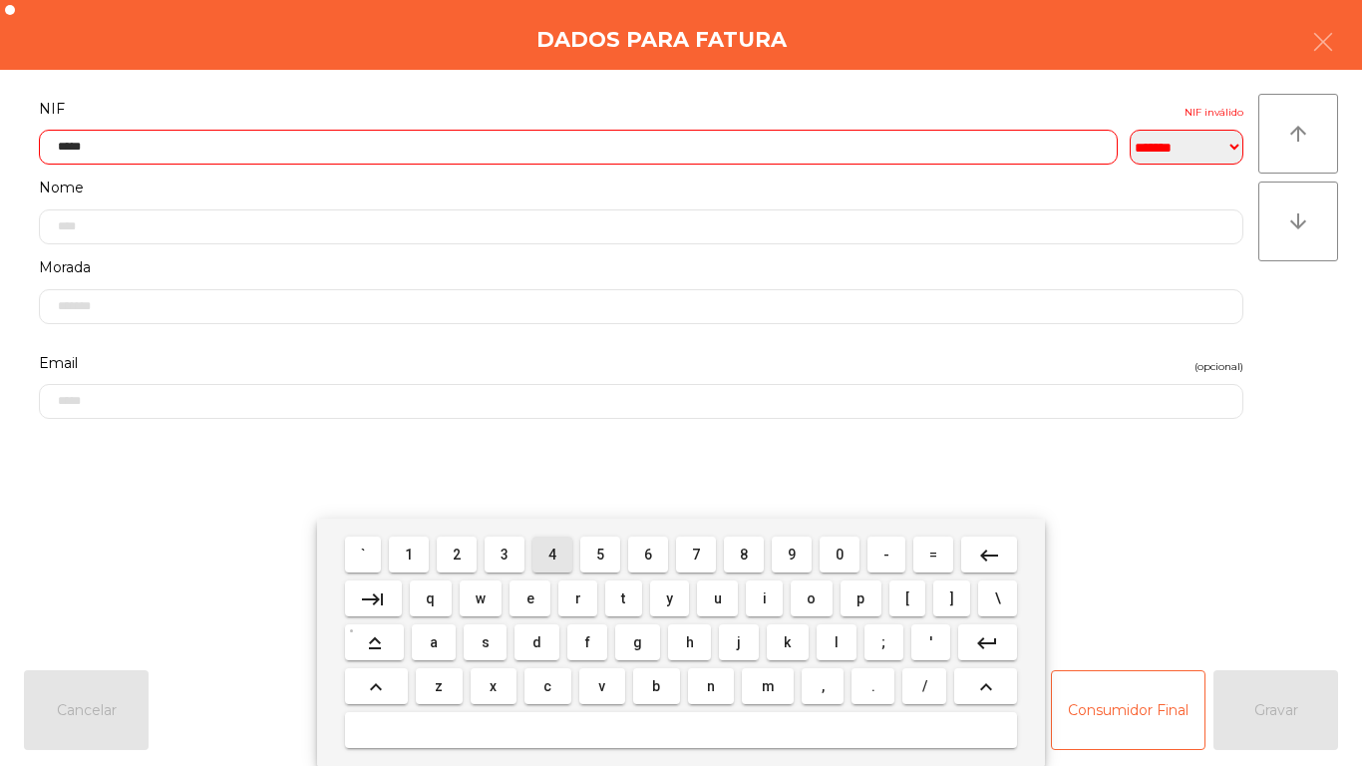
click at [552, 553] on span "4" at bounding box center [552, 554] width 8 height 16
click at [600, 554] on span "5" at bounding box center [600, 554] width 8 height 16
click at [840, 552] on span "0" at bounding box center [839, 554] width 8 height 16
click at [696, 553] on span "7" at bounding box center [696, 554] width 8 height 16
type input "*********"
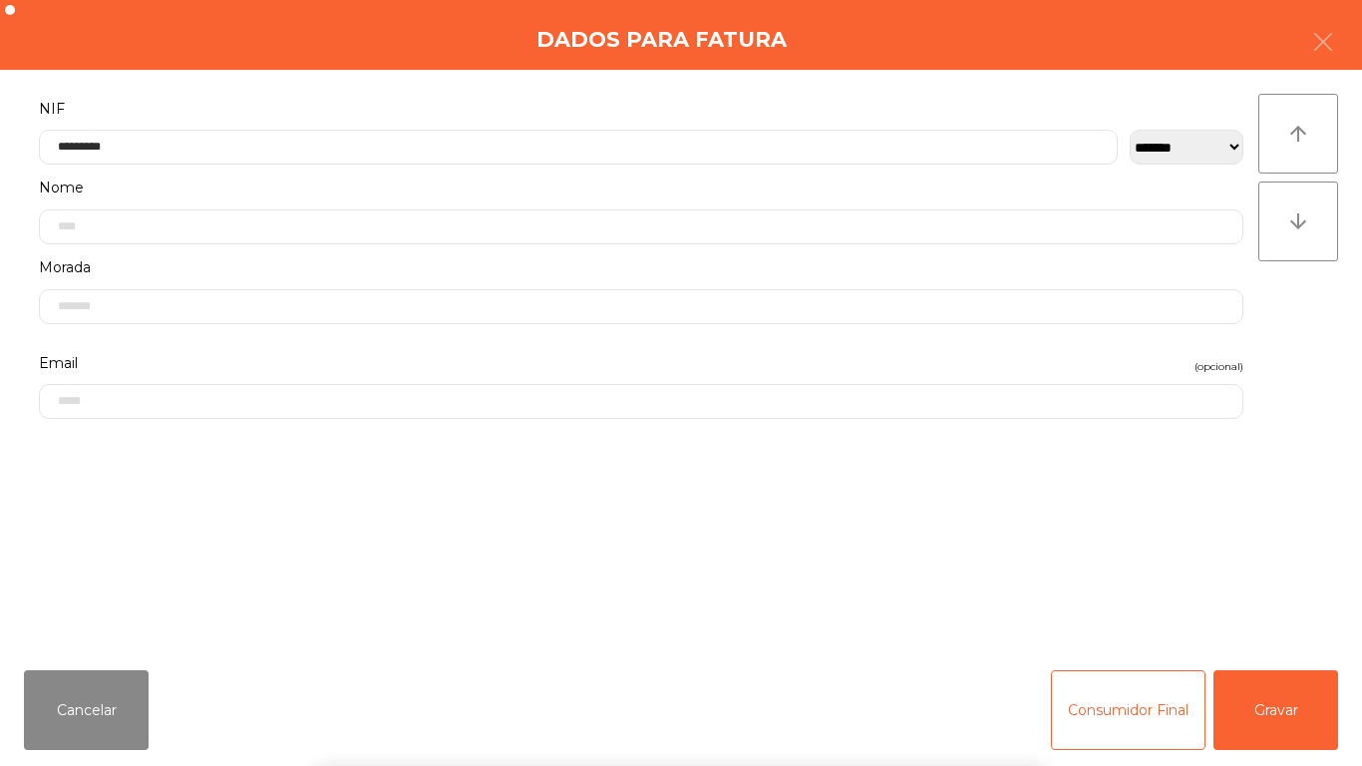
click at [1274, 692] on div "` 1 2 3 4 5 6 7 8 9 0 - = keyboard_backspace keyboard_tab q w e r t y u i o p […" at bounding box center [681, 641] width 1362 height 247
click at [1255, 715] on button "Gravar" at bounding box center [1275, 710] width 125 height 80
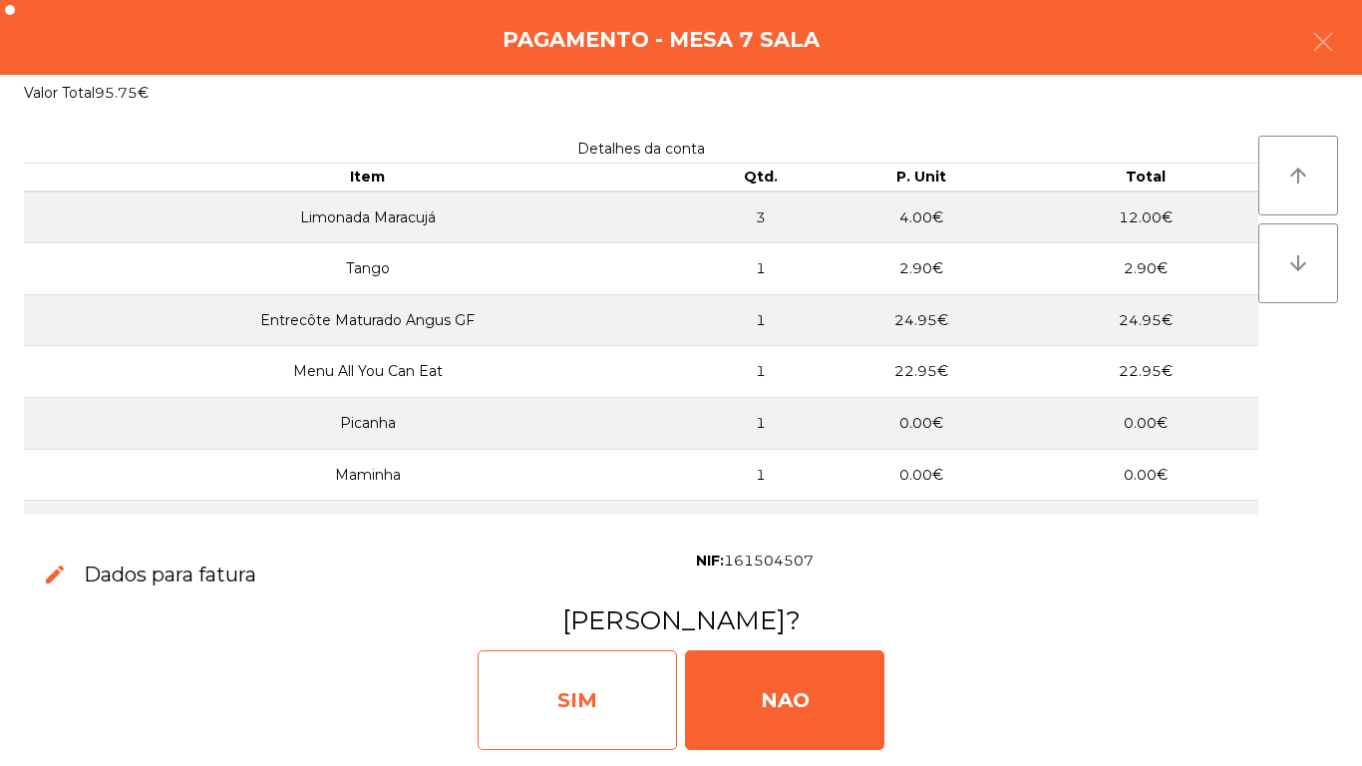
click at [598, 679] on div "SIM" at bounding box center [576, 700] width 199 height 100
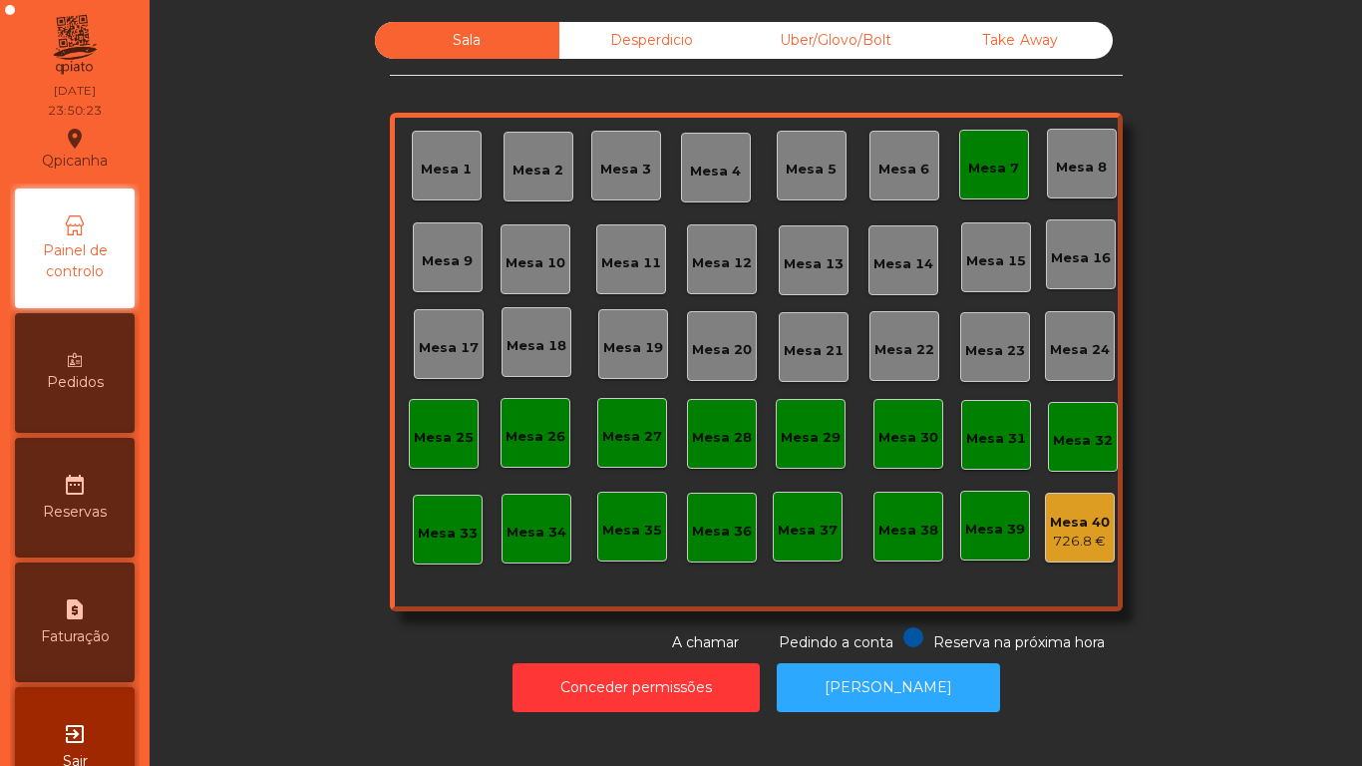
click at [990, 181] on div "Mesa 7" at bounding box center [994, 165] width 70 height 70
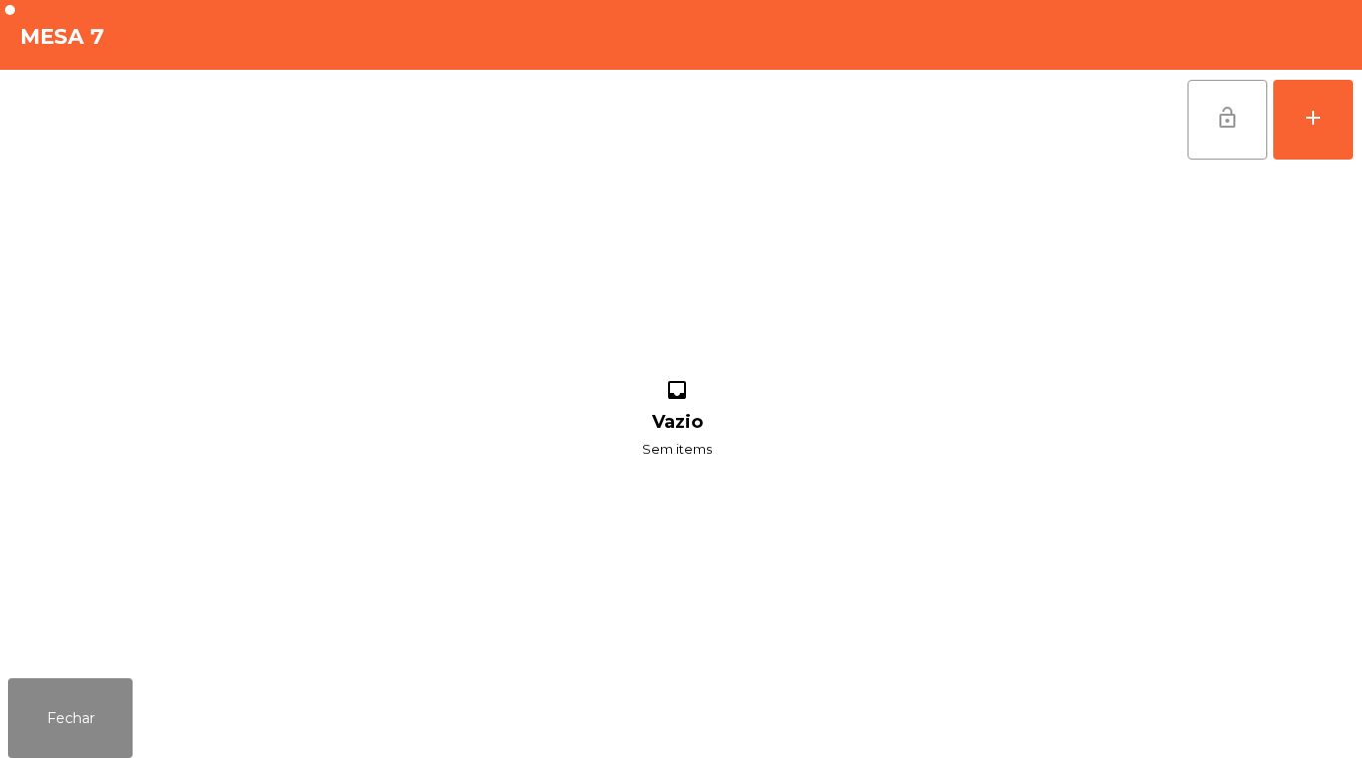
click at [1207, 108] on button "lock_open" at bounding box center [1227, 120] width 80 height 80
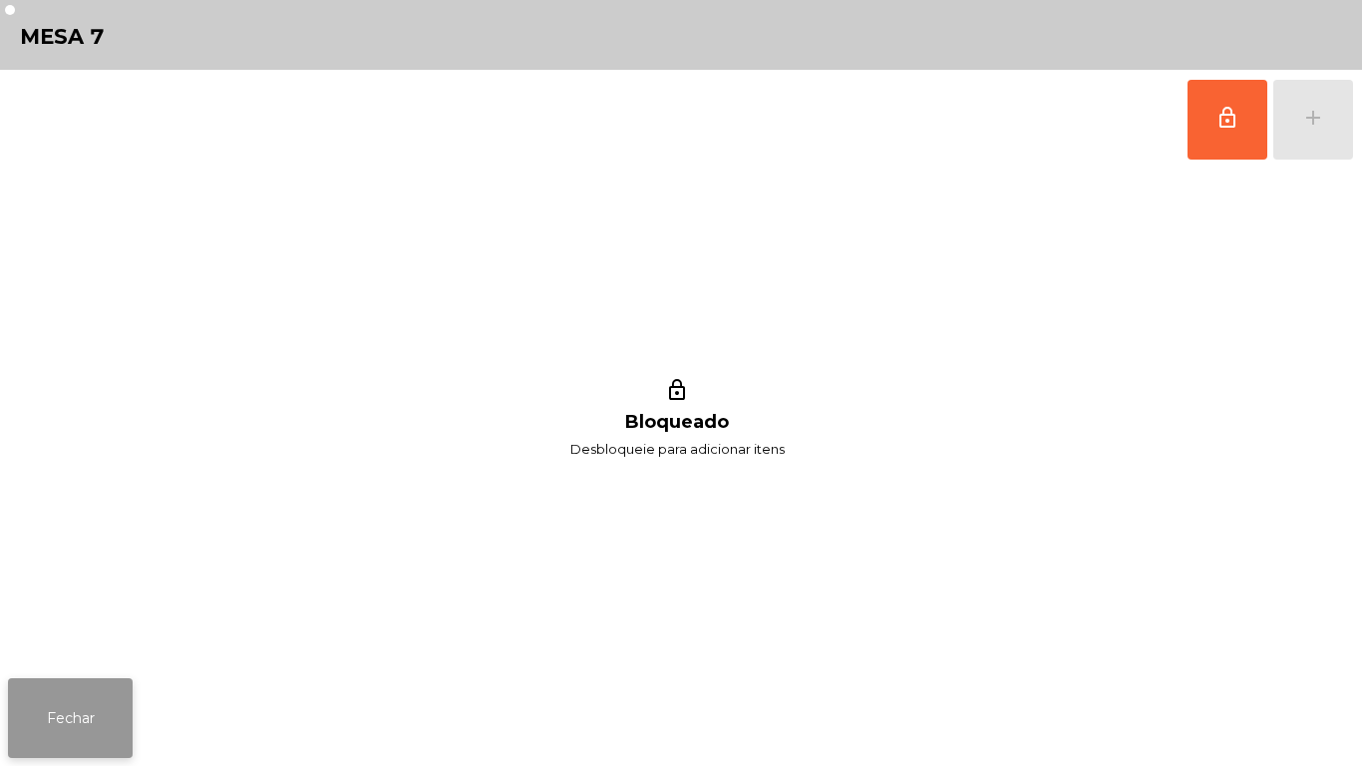
click at [88, 696] on button "Fechar" at bounding box center [70, 718] width 125 height 80
